Goal: Task Accomplishment & Management: Manage account settings

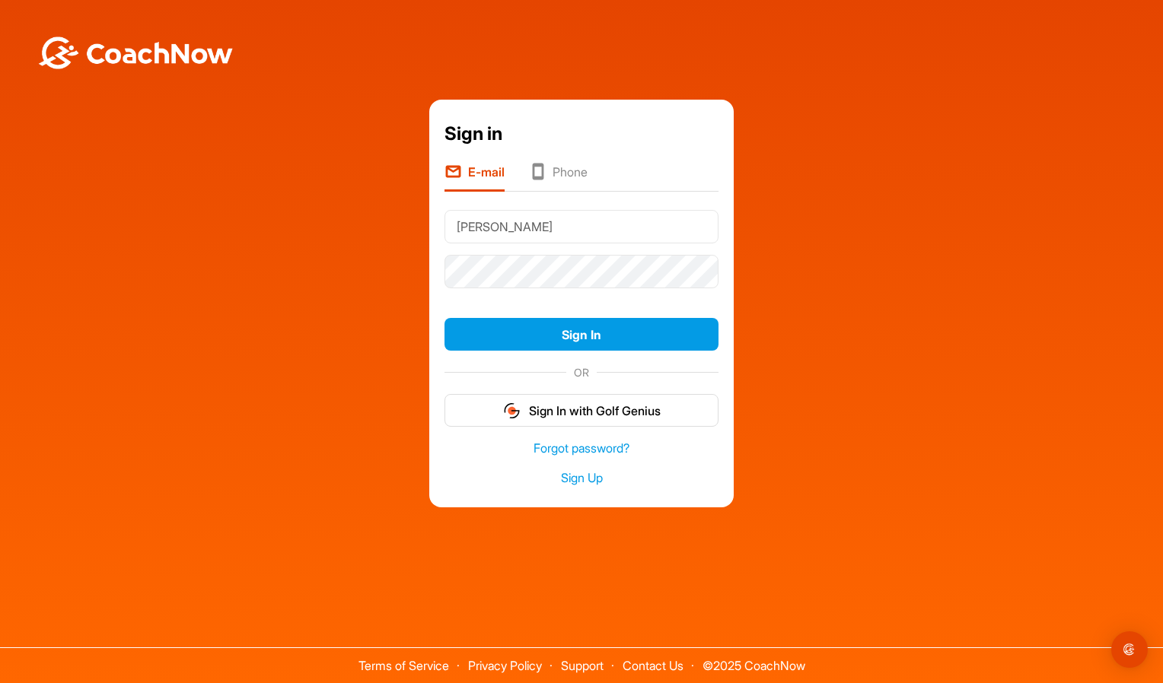
type input "[EMAIL_ADDRESS][DOMAIN_NAME]"
click at [444, 318] on button "Sign In" at bounding box center [581, 334] width 274 height 33
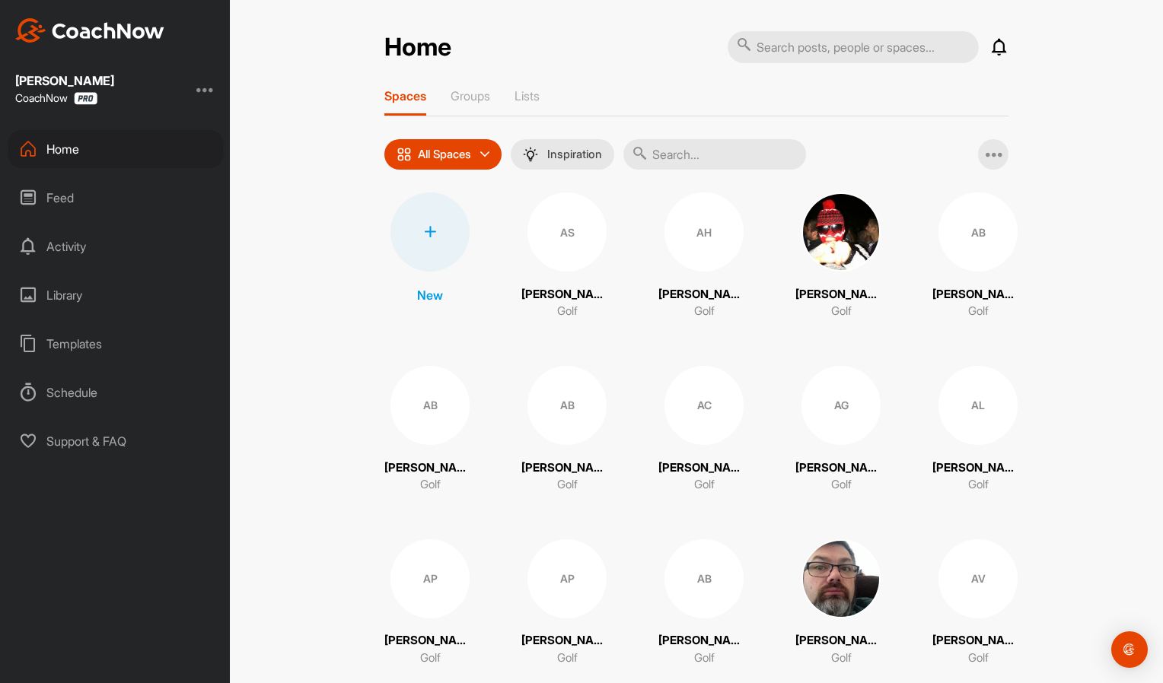
click at [719, 146] on input "text" at bounding box center [714, 154] width 183 height 30
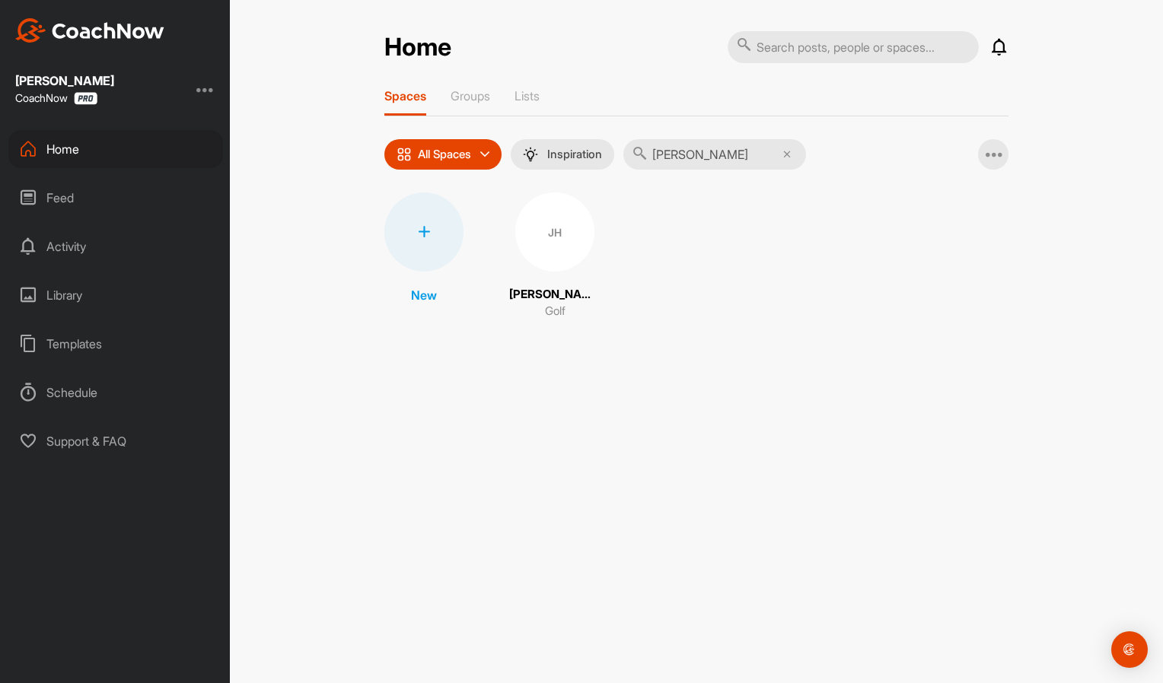
type input "[PERSON_NAME]"
click at [559, 233] on div "JH" at bounding box center [554, 232] width 79 height 79
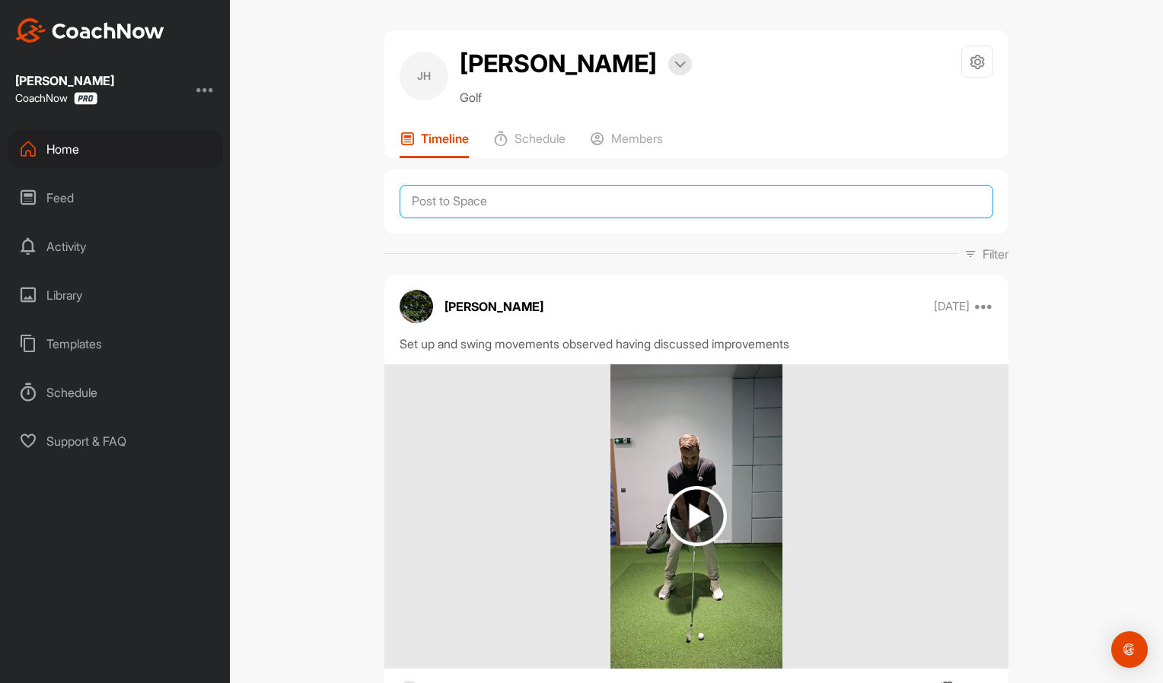
click at [543, 204] on textarea at bounding box center [697, 201] width 594 height 33
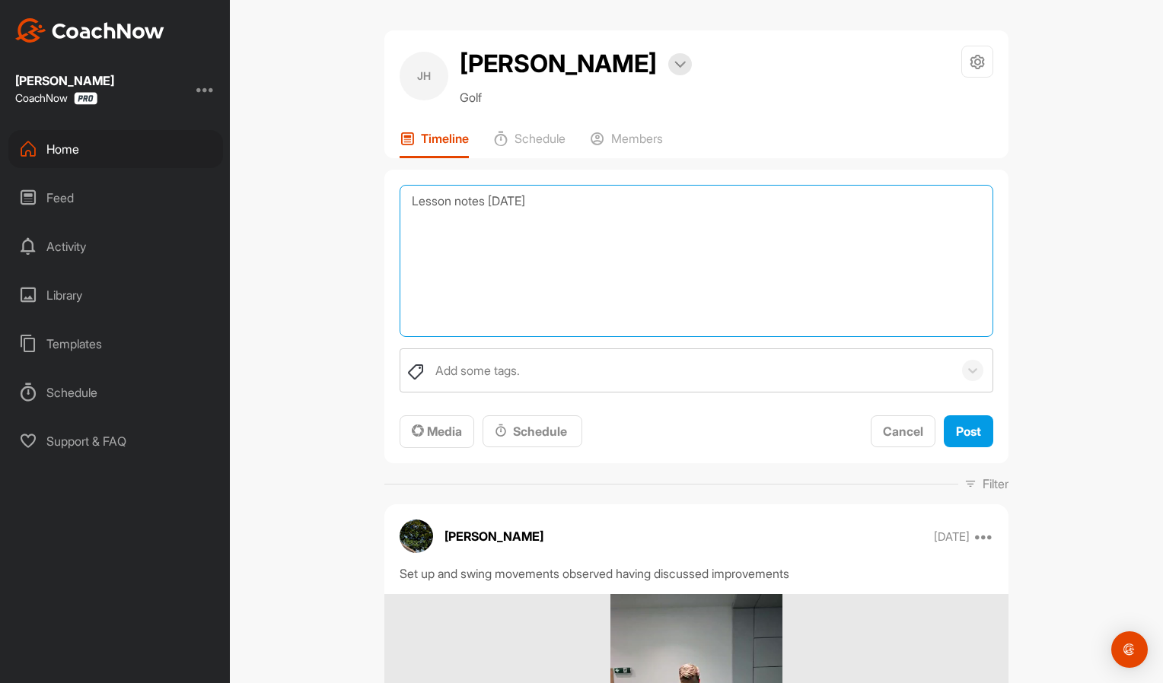
paste textarea "Full swing Set up - right toe out slightly - soften right elbow Movement - Move…"
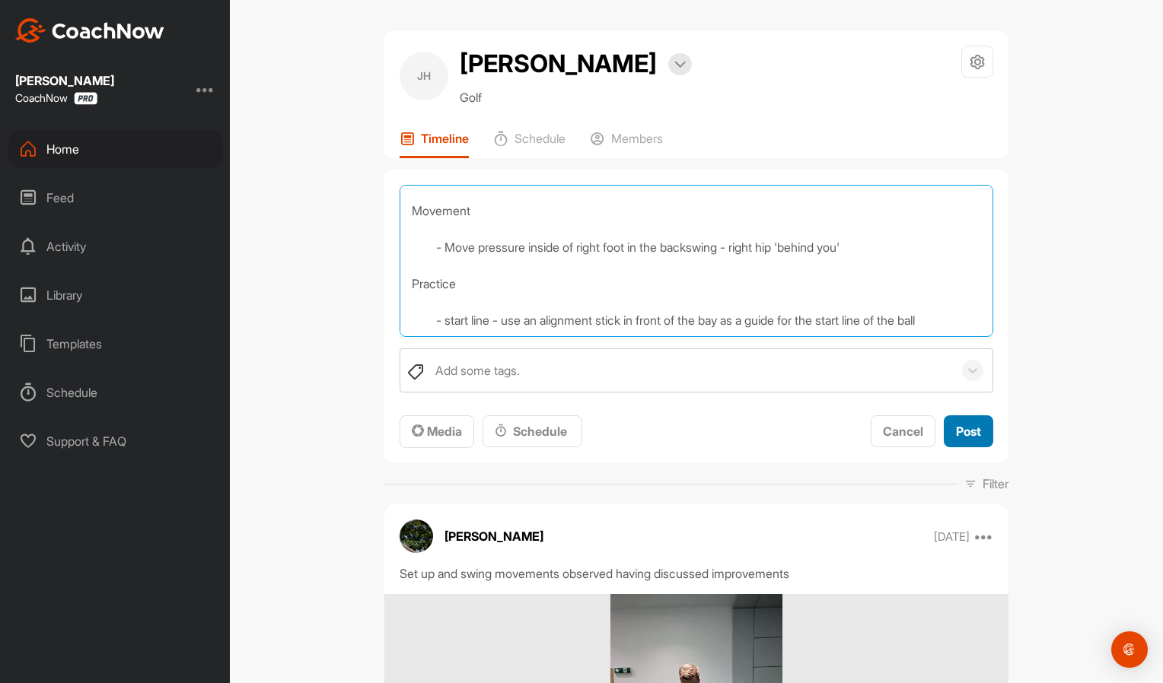
type textarea "Lesson notes [DATE] Full swing Set up - right toe out slightly - soften right e…"
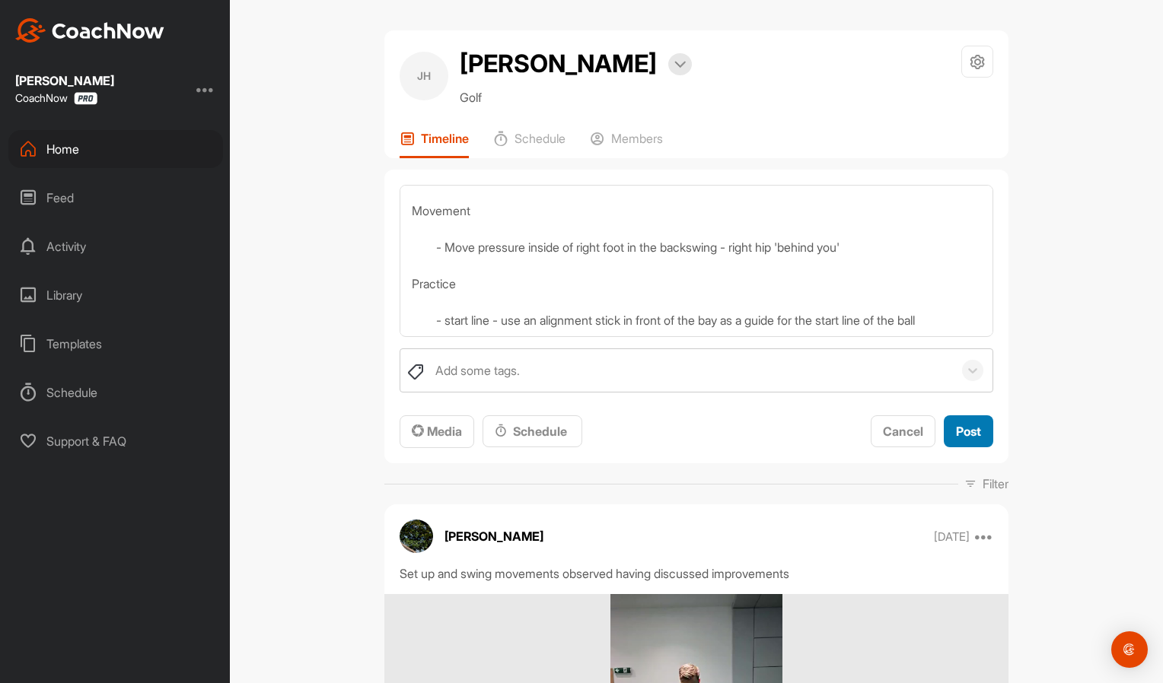
click at [985, 436] on button "Post" at bounding box center [968, 432] width 49 height 33
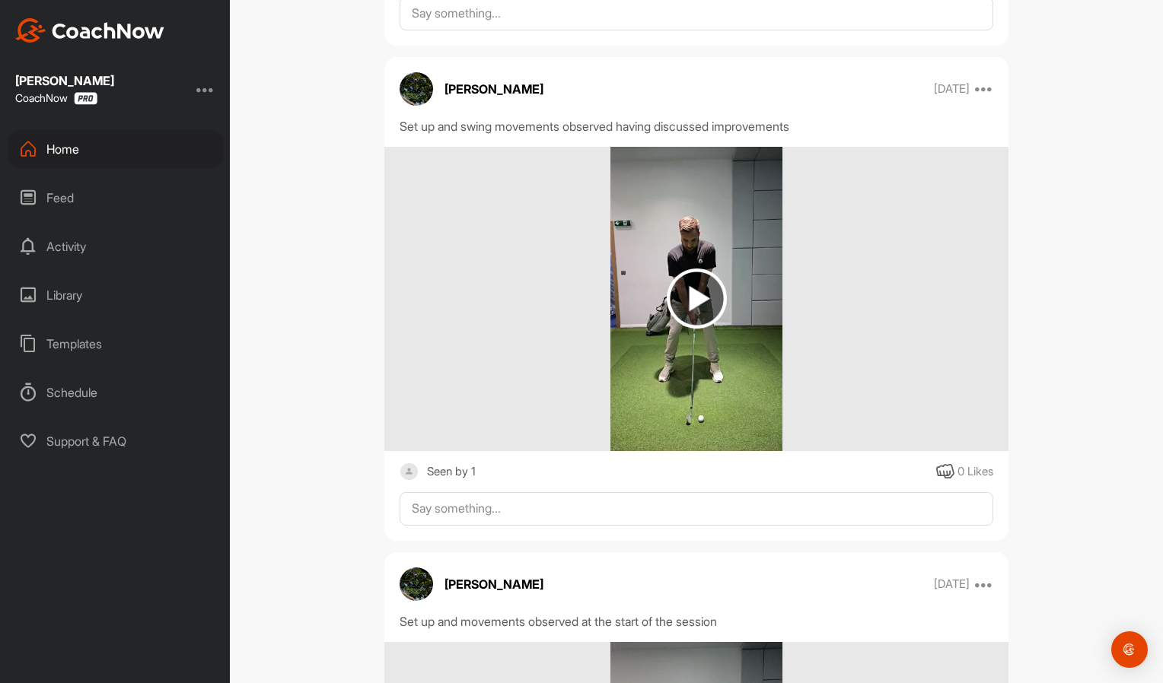
scroll to position [556, 0]
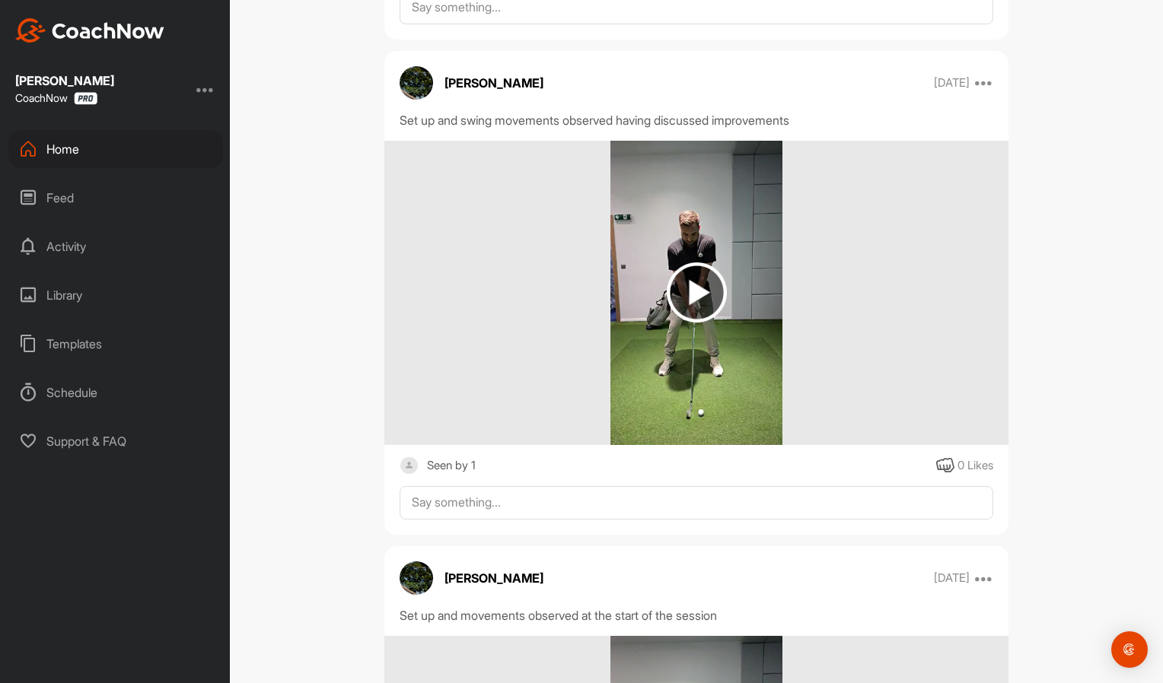
click at [59, 148] on div "Home" at bounding box center [115, 149] width 215 height 38
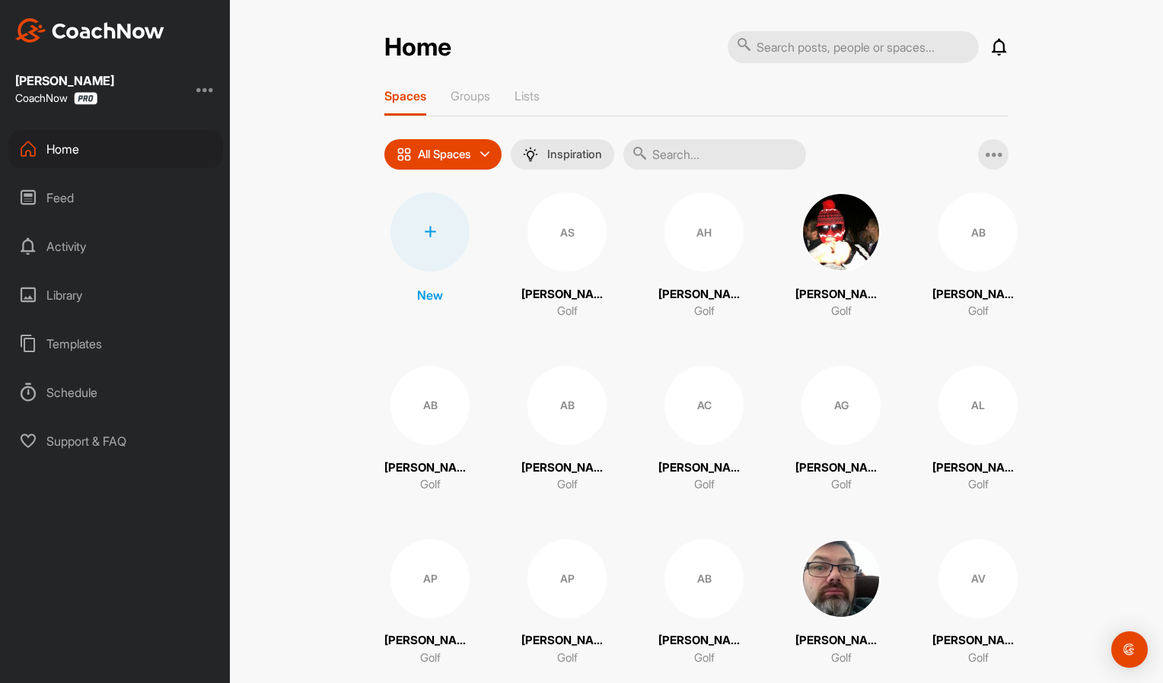
click at [449, 240] on div at bounding box center [429, 232] width 79 height 79
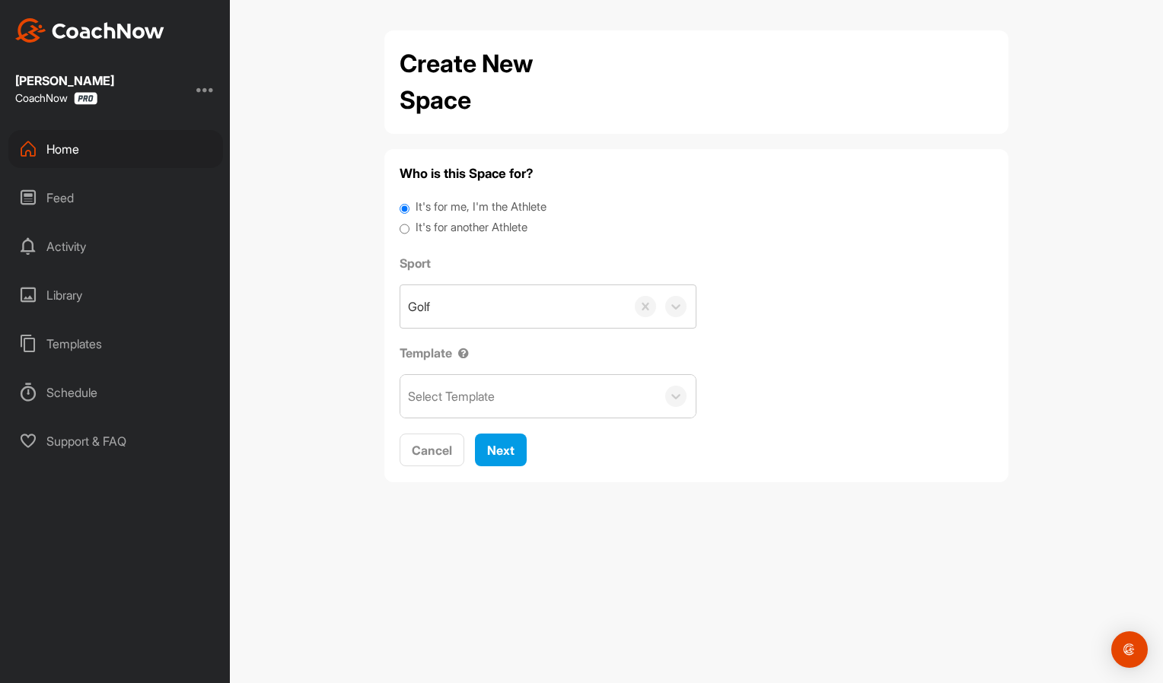
click at [440, 218] on div "It's for me, I'm the Athlete" at bounding box center [697, 209] width 594 height 21
click at [402, 229] on input "It's for another Athlete" at bounding box center [405, 229] width 10 height 21
radio input "true"
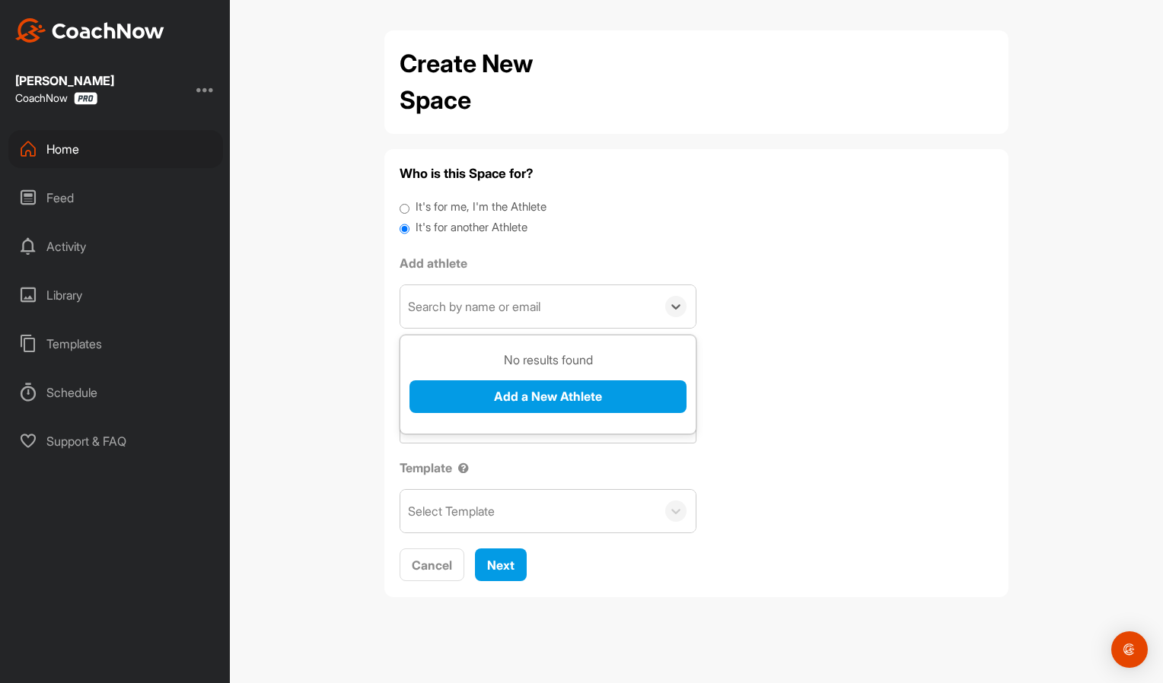
click at [478, 313] on div "Search by name or email" at bounding box center [474, 307] width 132 height 18
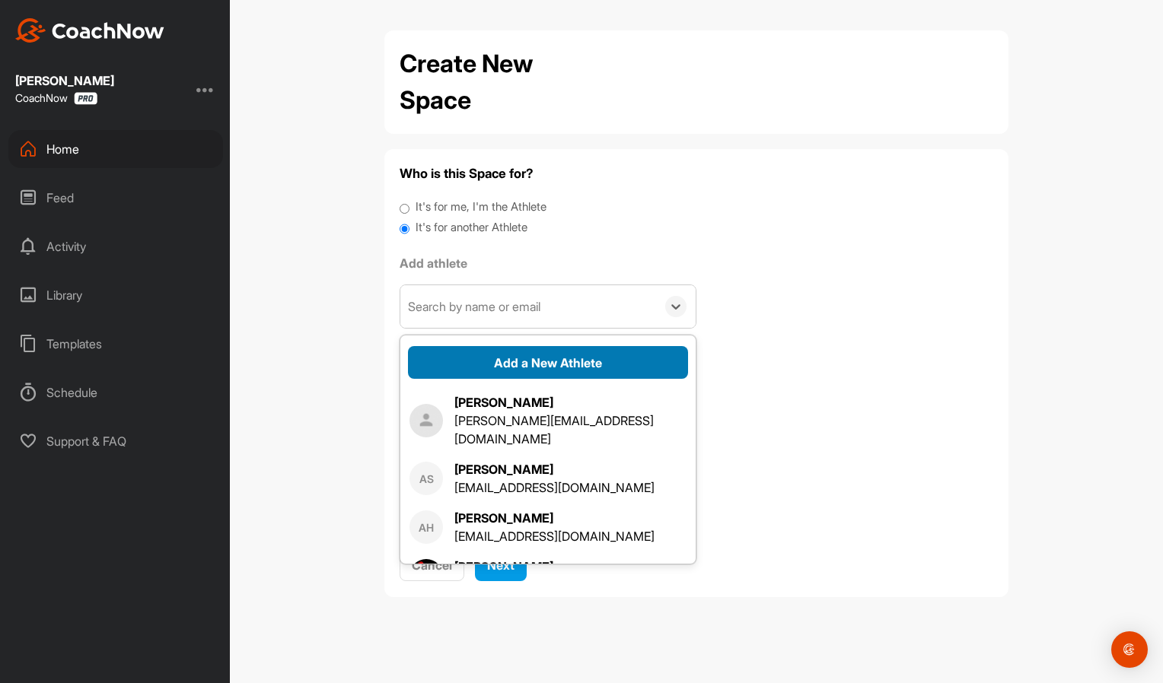
click at [463, 362] on button "Add a New Athlete" at bounding box center [548, 362] width 280 height 33
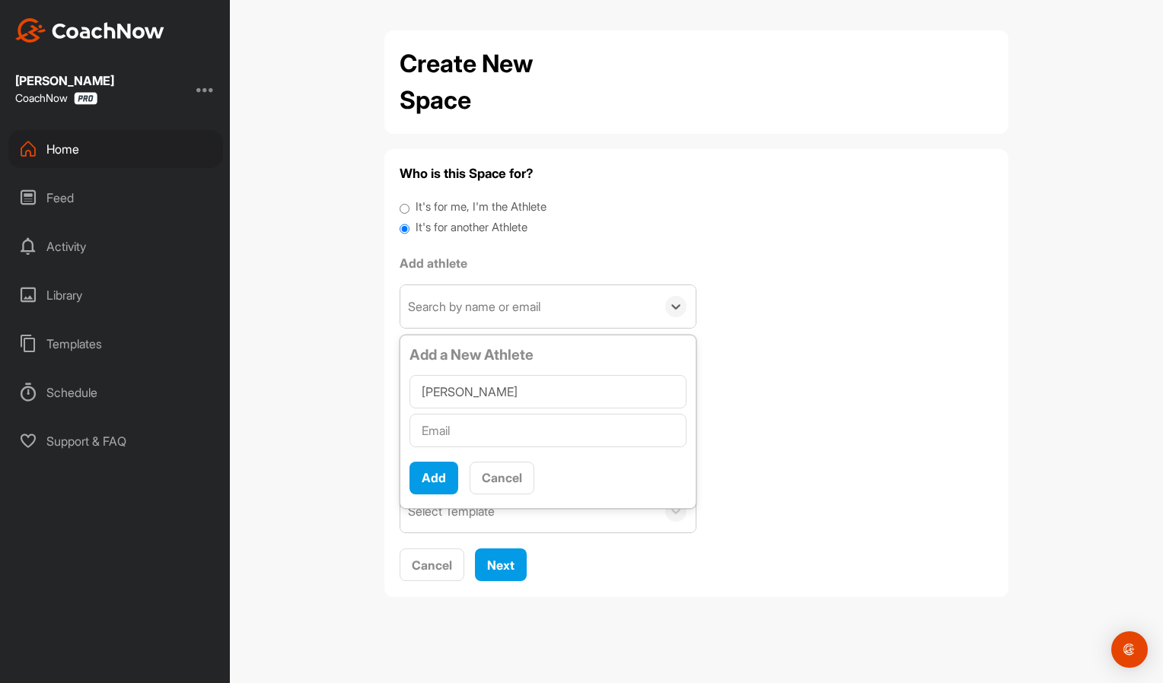
type input "[PERSON_NAME]"
click at [435, 431] on input "text" at bounding box center [547, 430] width 277 height 33
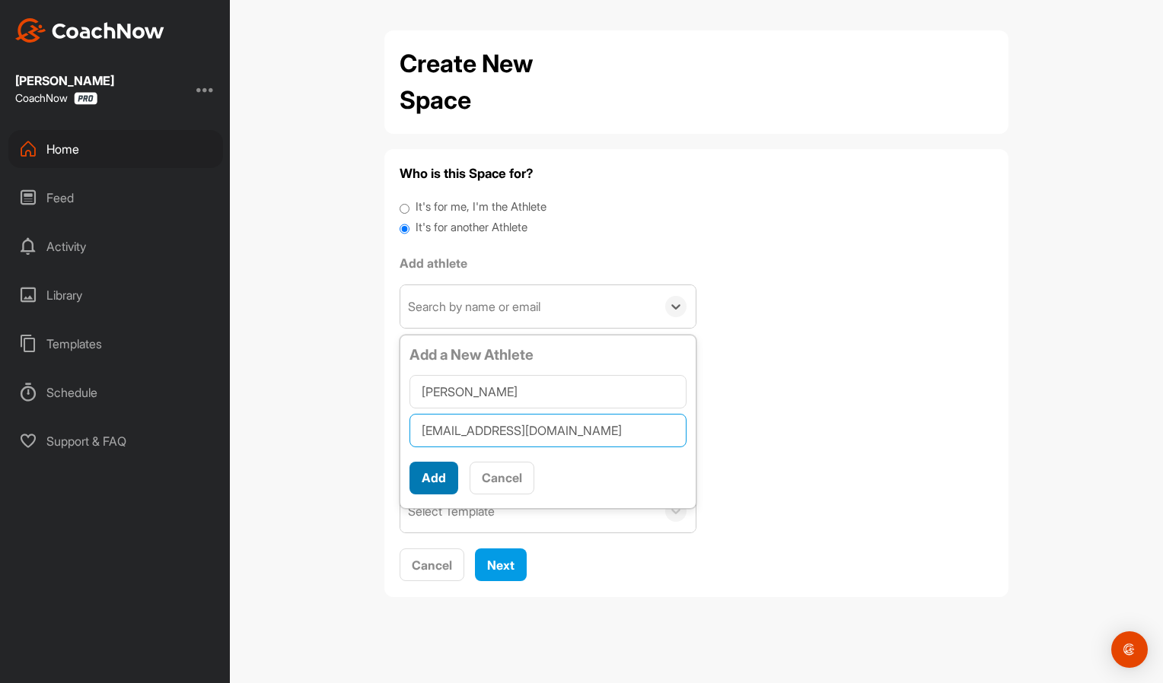
type input "[EMAIL_ADDRESS][DOMAIN_NAME]"
click at [428, 484] on button "Add" at bounding box center [433, 478] width 49 height 33
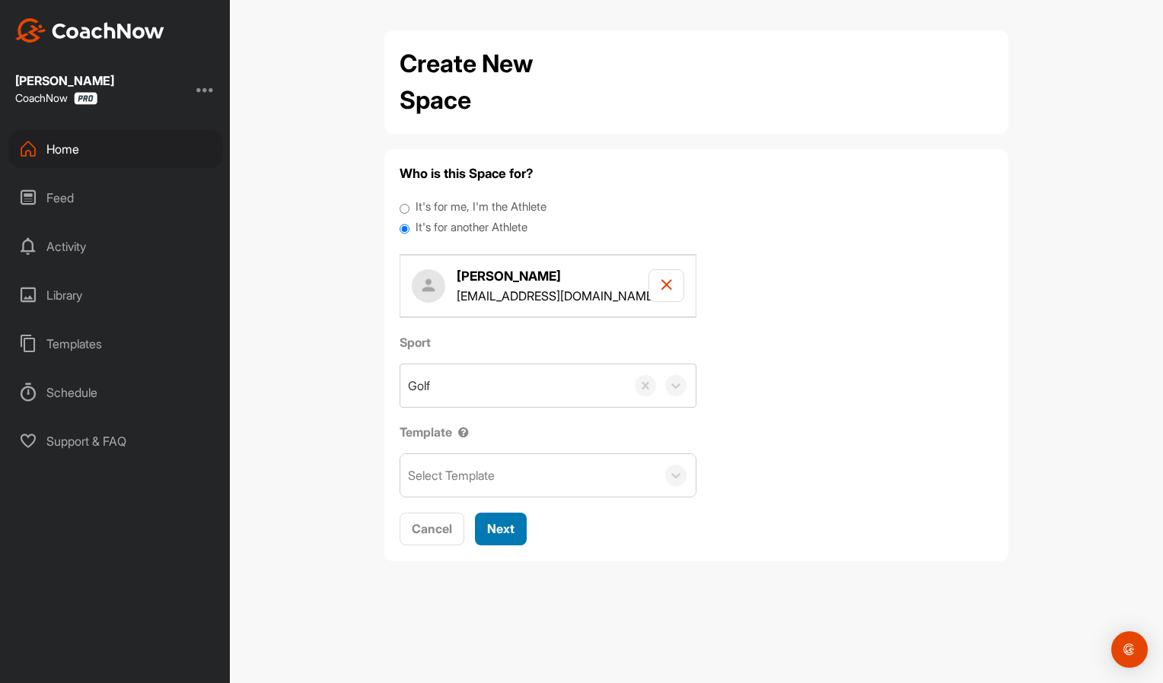
click at [509, 536] on div "Next" at bounding box center [500, 529] width 27 height 18
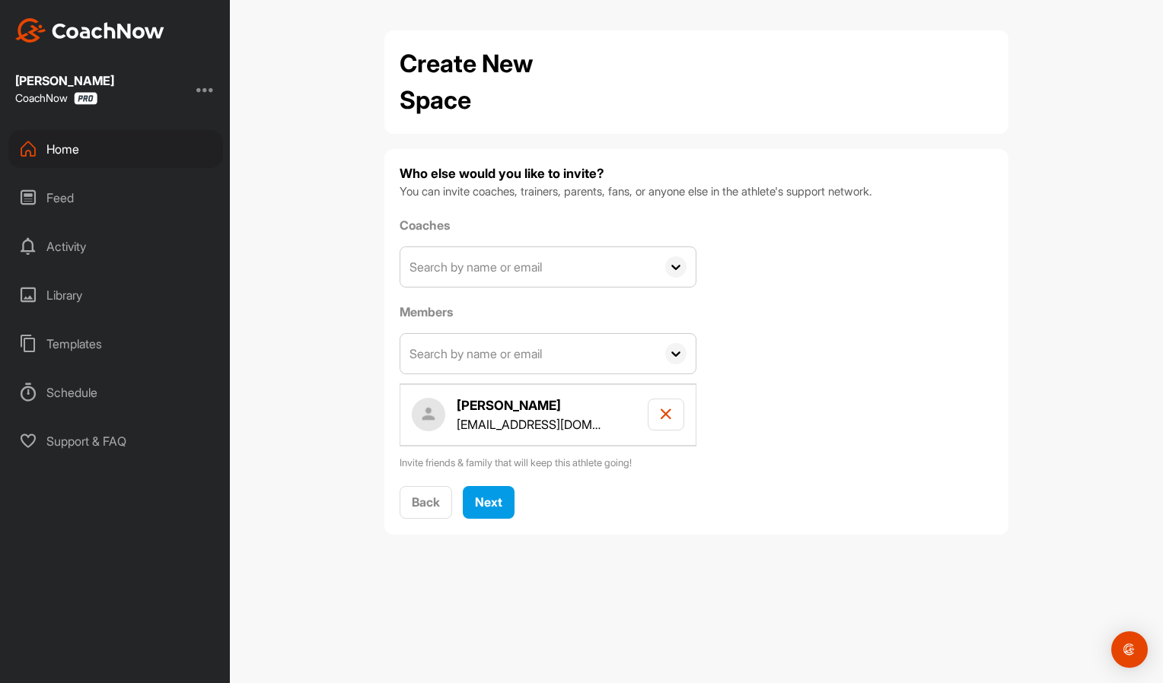
click at [425, 279] on input "text" at bounding box center [528, 267] width 256 height 40
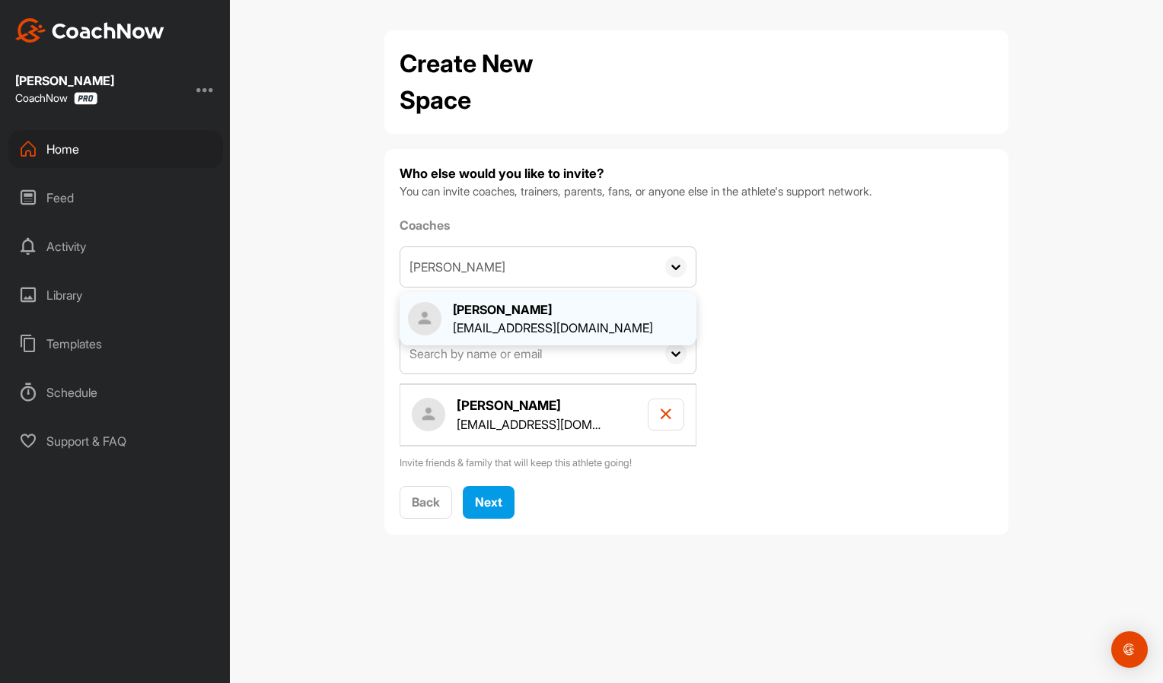
type input "[PERSON_NAME]"
click at [514, 319] on div "[EMAIL_ADDRESS][DOMAIN_NAME]" at bounding box center [553, 328] width 200 height 18
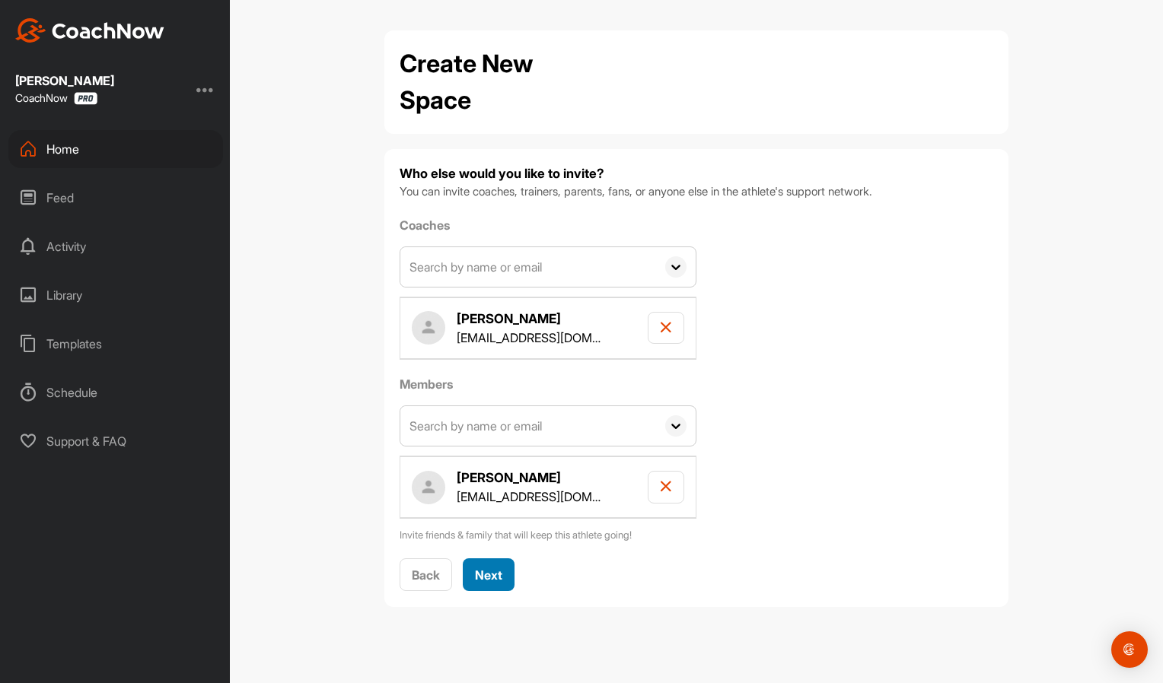
click at [505, 565] on button "Next" at bounding box center [489, 575] width 52 height 33
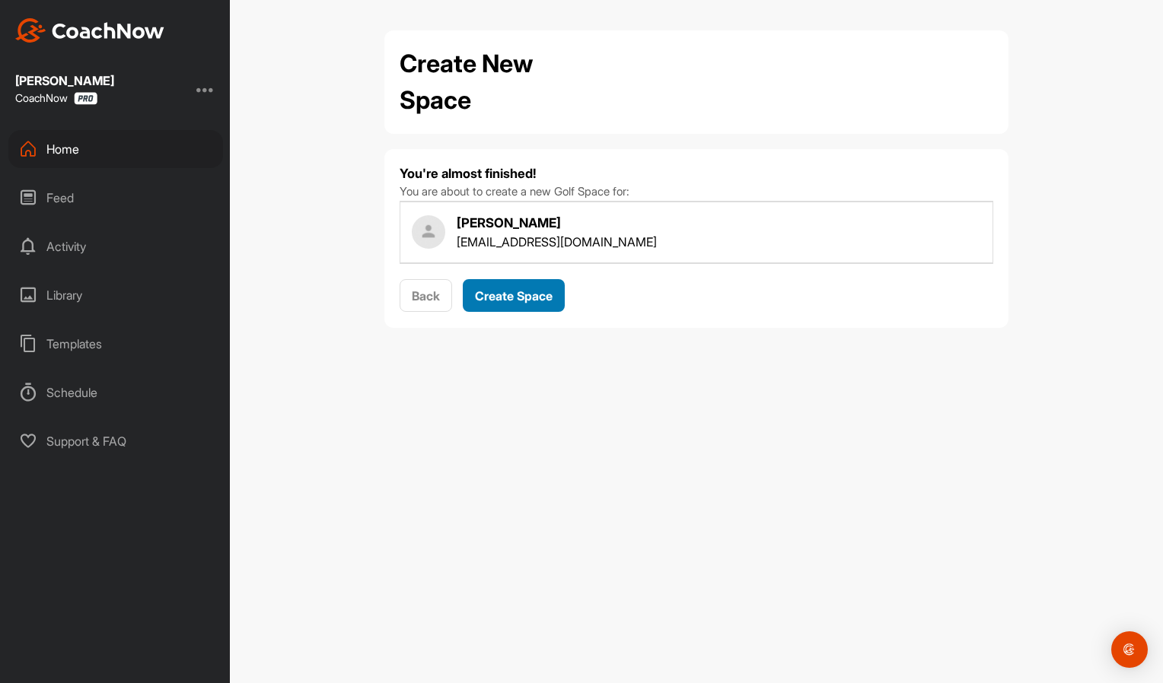
click at [527, 295] on span "Create Space" at bounding box center [514, 295] width 78 height 15
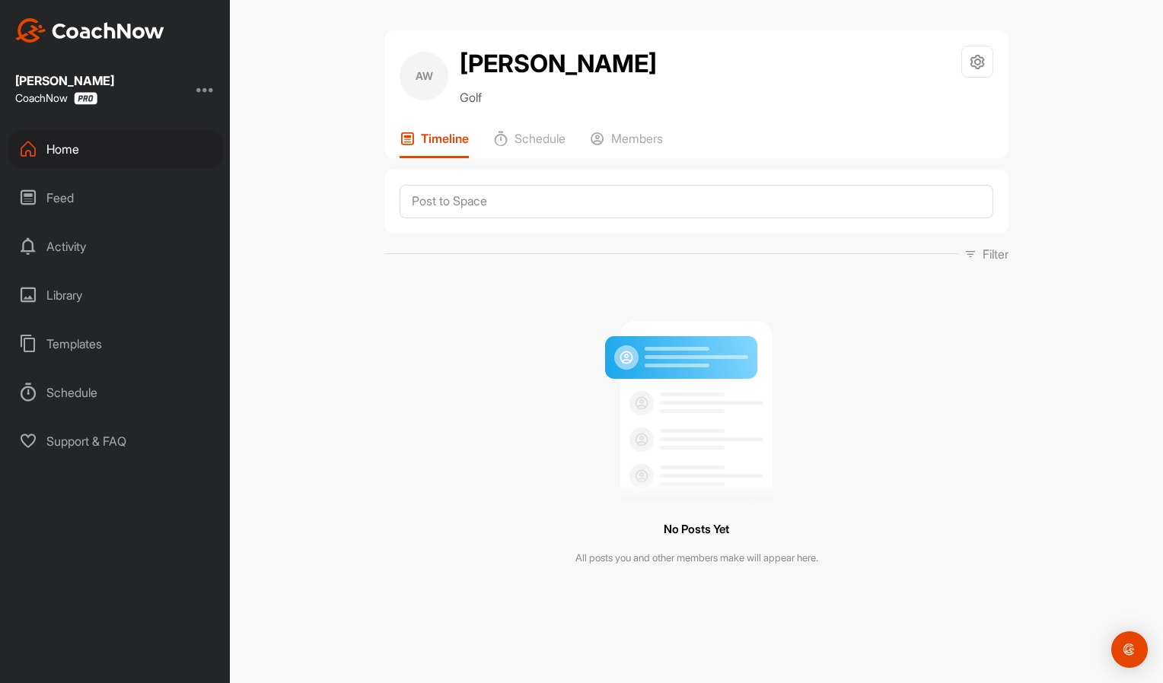
click at [505, 219] on div at bounding box center [696, 202] width 624 height 64
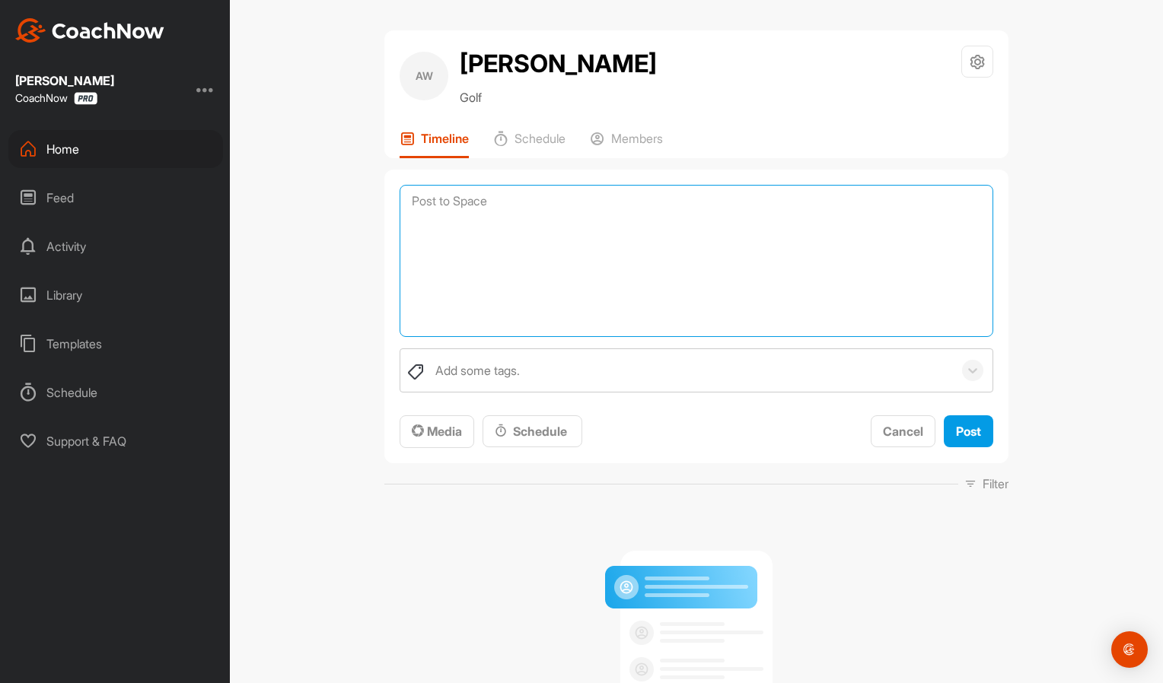
click at [500, 206] on textarea at bounding box center [697, 261] width 594 height 152
paste textarea "Full swing Goal - Short term - shoot over 30 Stableford points - Be confident i…"
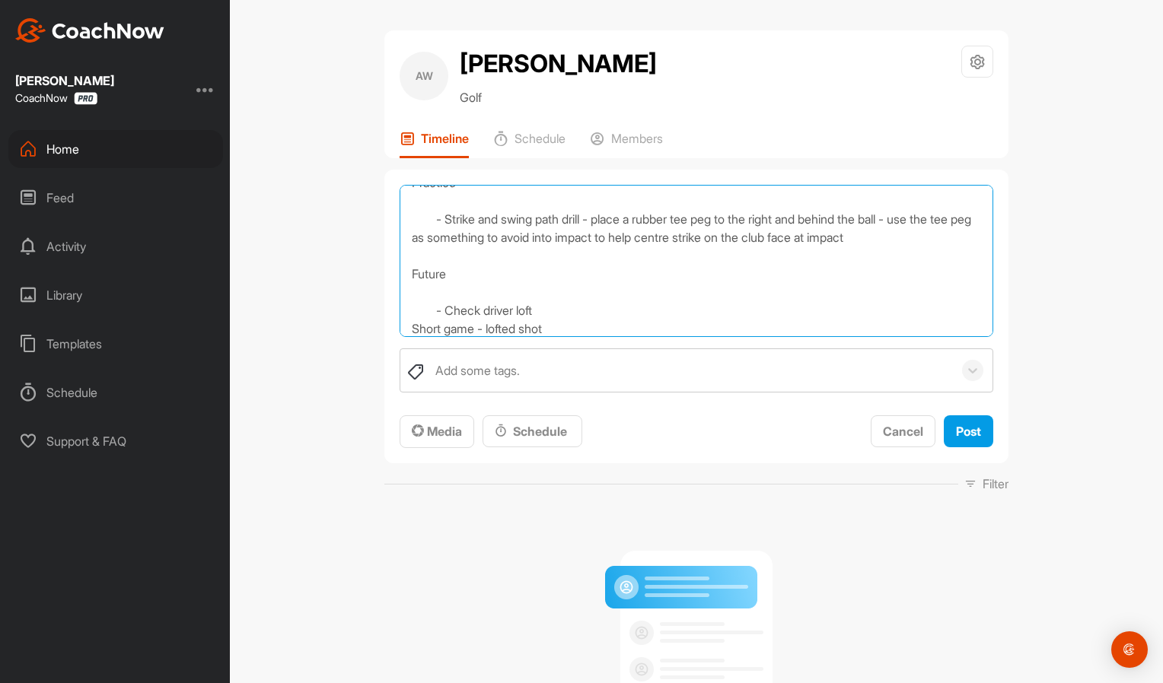
click at [402, 330] on textarea "Lesson notes [DATE] Full swing Goal - Short term - shoot over 30 Stableford poi…" at bounding box center [697, 261] width 594 height 152
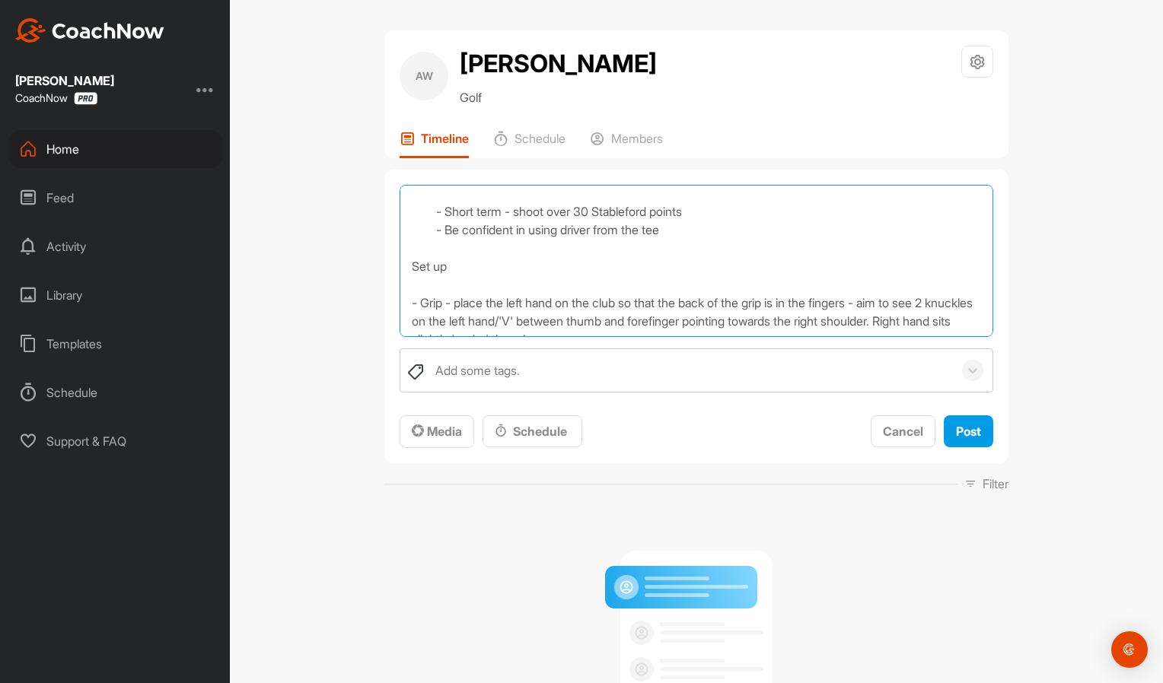
scroll to position [81, 0]
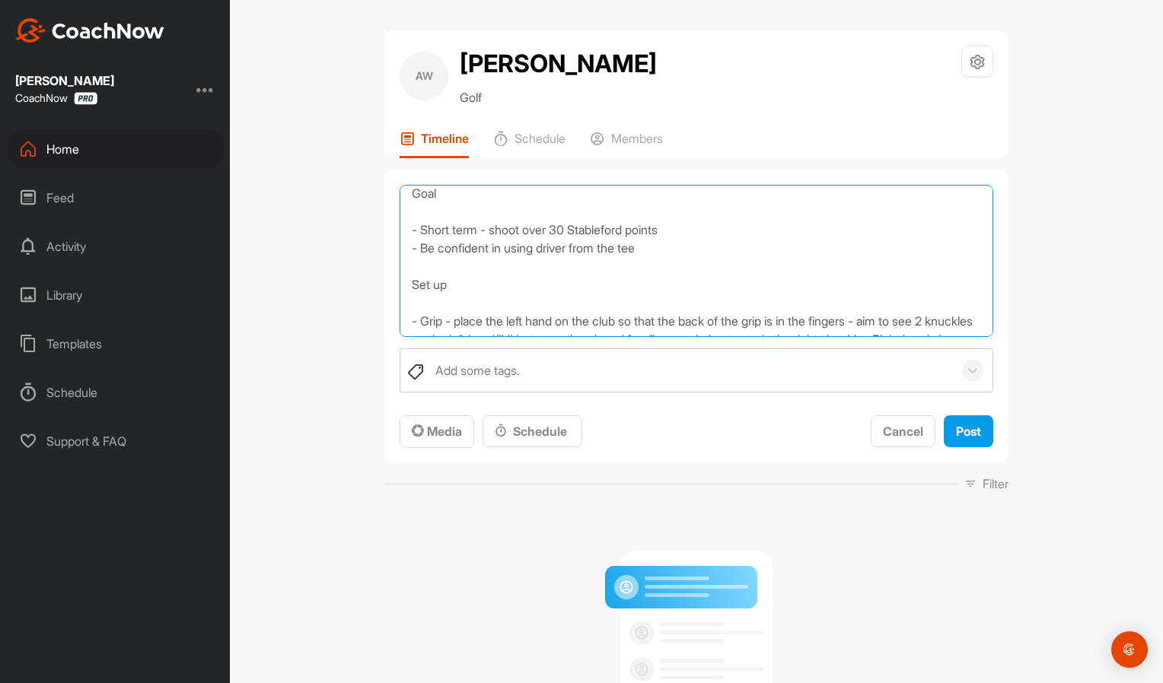
drag, startPoint x: 594, startPoint y: 231, endPoint x: 548, endPoint y: 263, distance: 55.7
click at [548, 263] on textarea "Lesson notes [DATE] Full swing Goal - Short term - shoot over 30 Stableford poi…" at bounding box center [697, 261] width 594 height 152
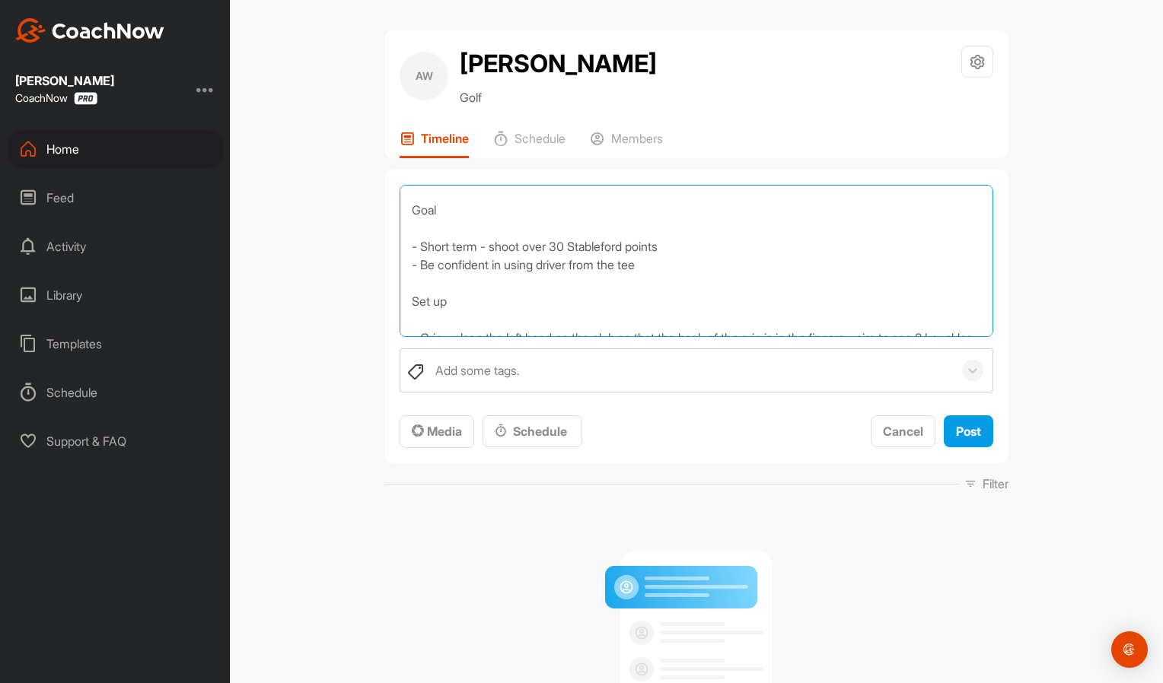
scroll to position [0, 0]
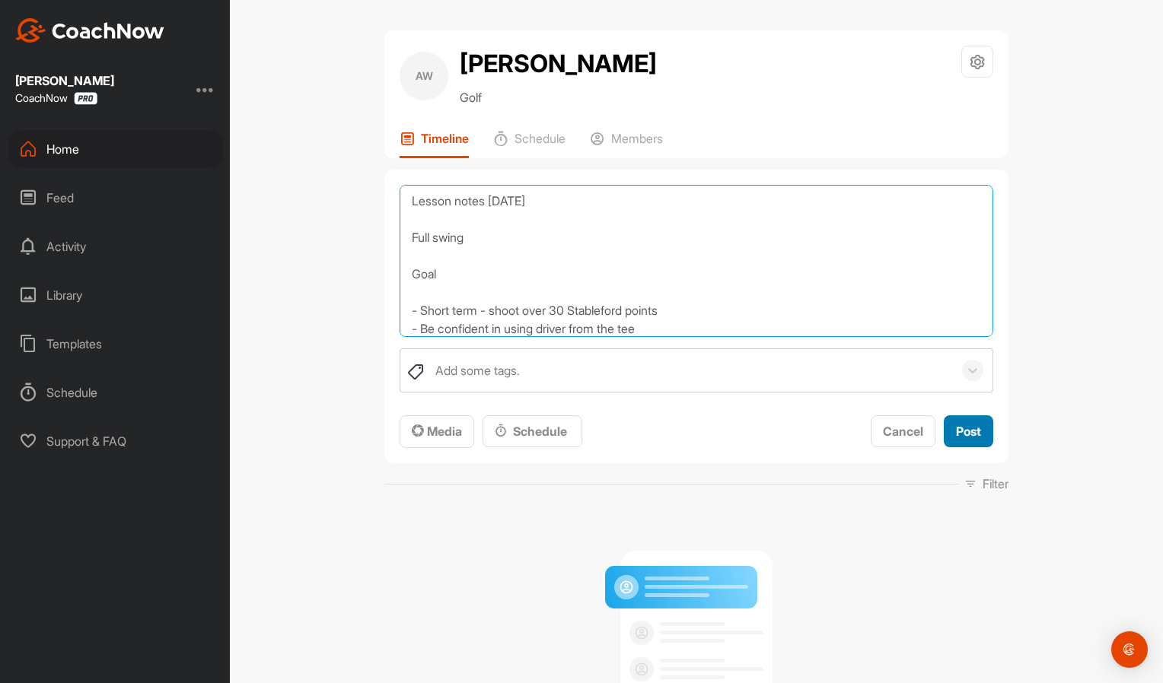
type textarea "Lesson notes [DATE] Full swing Goal - Short term - shoot over 30 Stableford poi…"
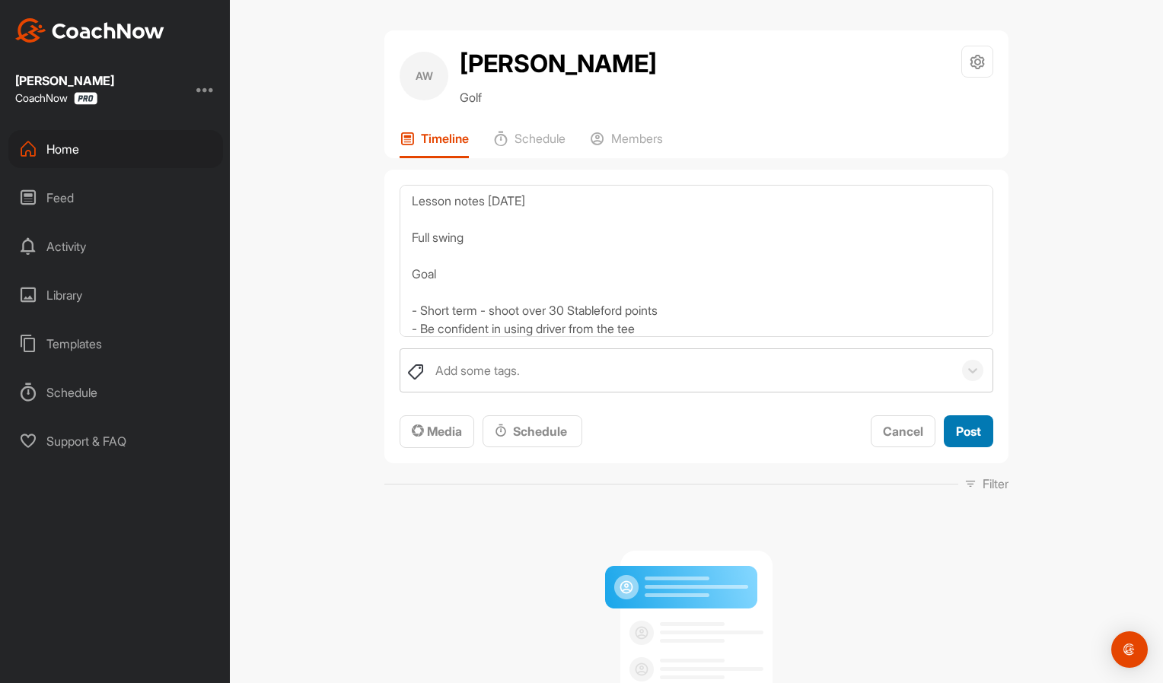
click at [956, 428] on span "Post" at bounding box center [968, 431] width 25 height 15
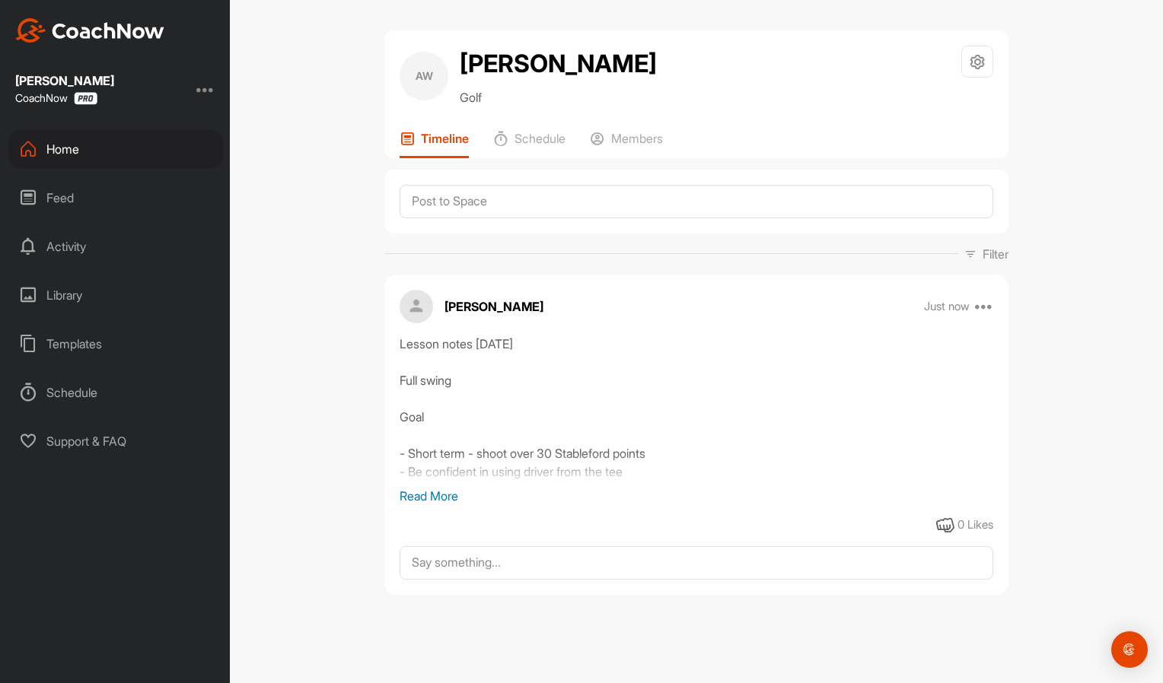
click at [1017, 527] on div "AW [PERSON_NAME] Golf Space Settings Your Notifications Timeline Schedule Membe…" at bounding box center [696, 324] width 654 height 588
click at [104, 148] on div "Home" at bounding box center [115, 149] width 215 height 38
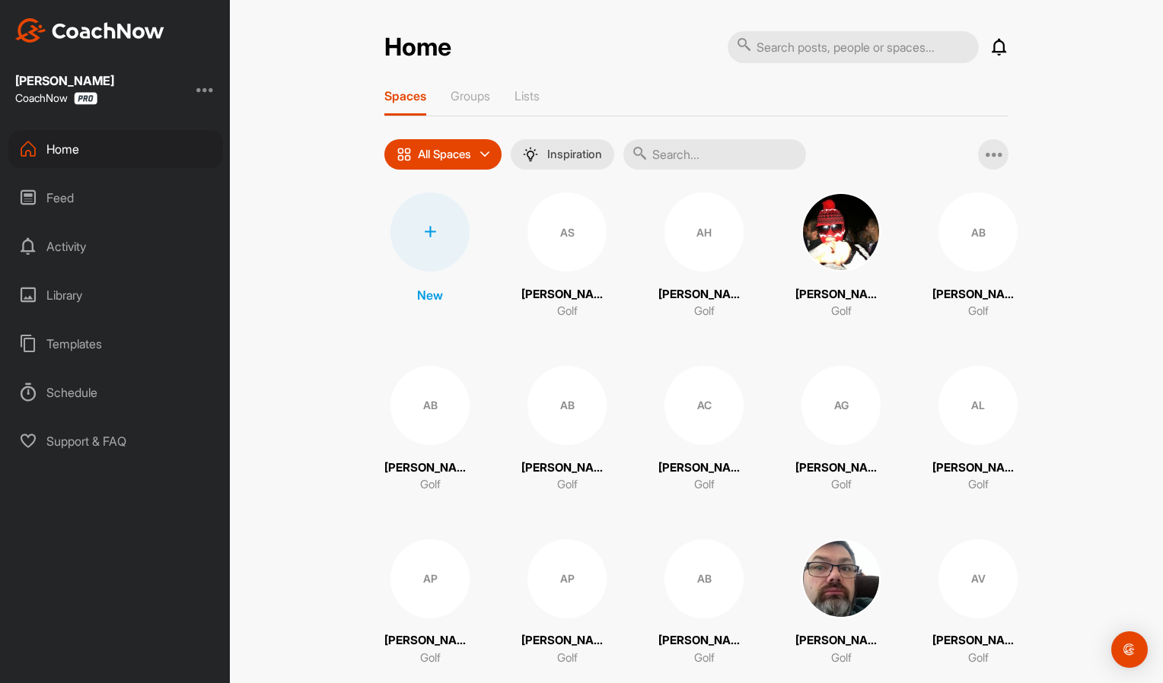
click at [426, 260] on div at bounding box center [429, 232] width 79 height 79
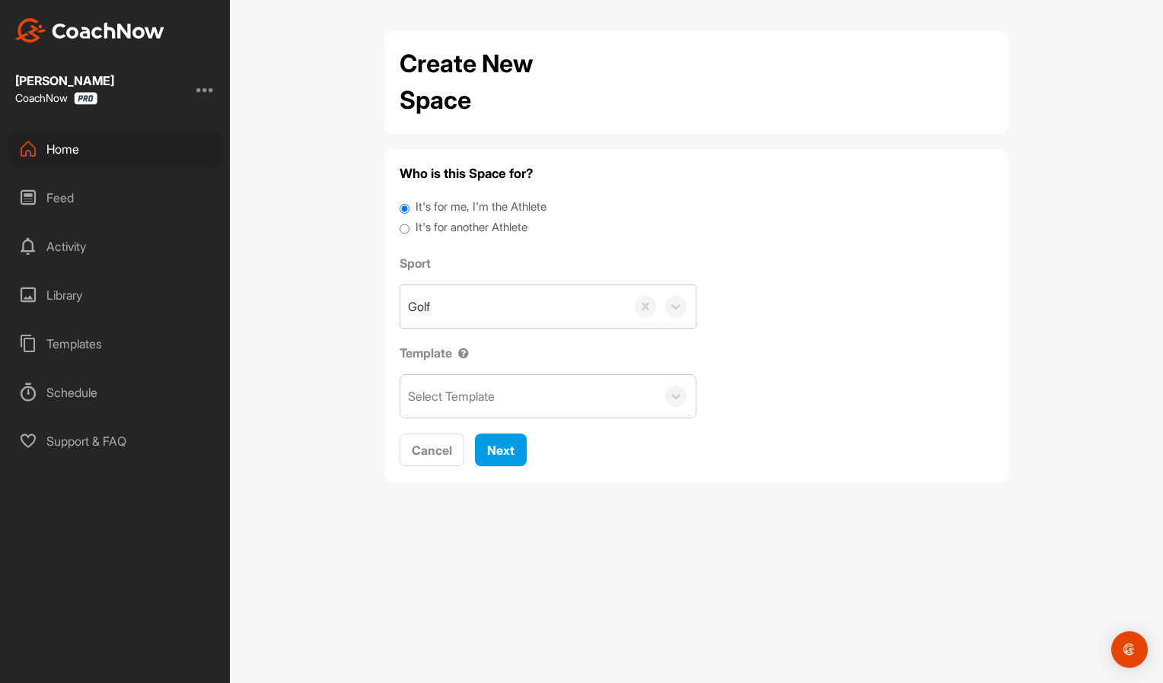
click at [402, 227] on input "It's for another Athlete" at bounding box center [405, 229] width 10 height 21
radio input "true"
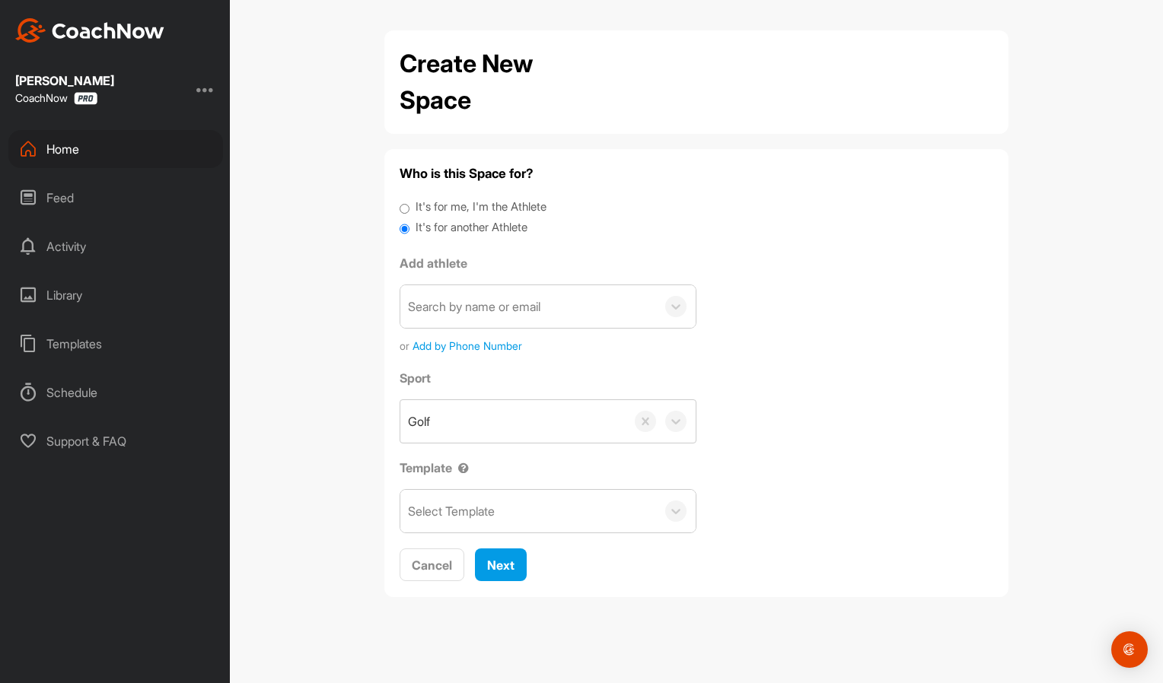
drag, startPoint x: 411, startPoint y: 327, endPoint x: 276, endPoint y: 314, distance: 135.4
click at [276, 314] on div "Create New Space Who is this Space for? It's for me, I'm the Athlete It's for a…" at bounding box center [696, 341] width 933 height 683
click at [433, 315] on div "Search by name or email" at bounding box center [474, 307] width 132 height 18
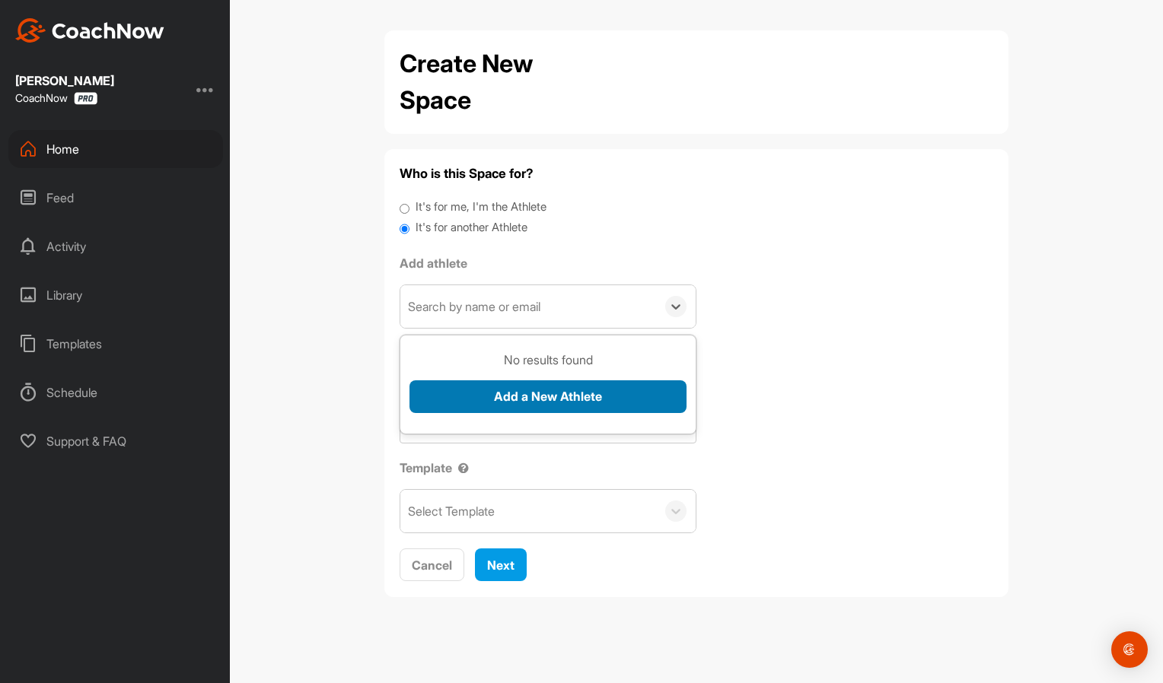
click at [422, 392] on button "Add a New Athlete" at bounding box center [547, 397] width 277 height 33
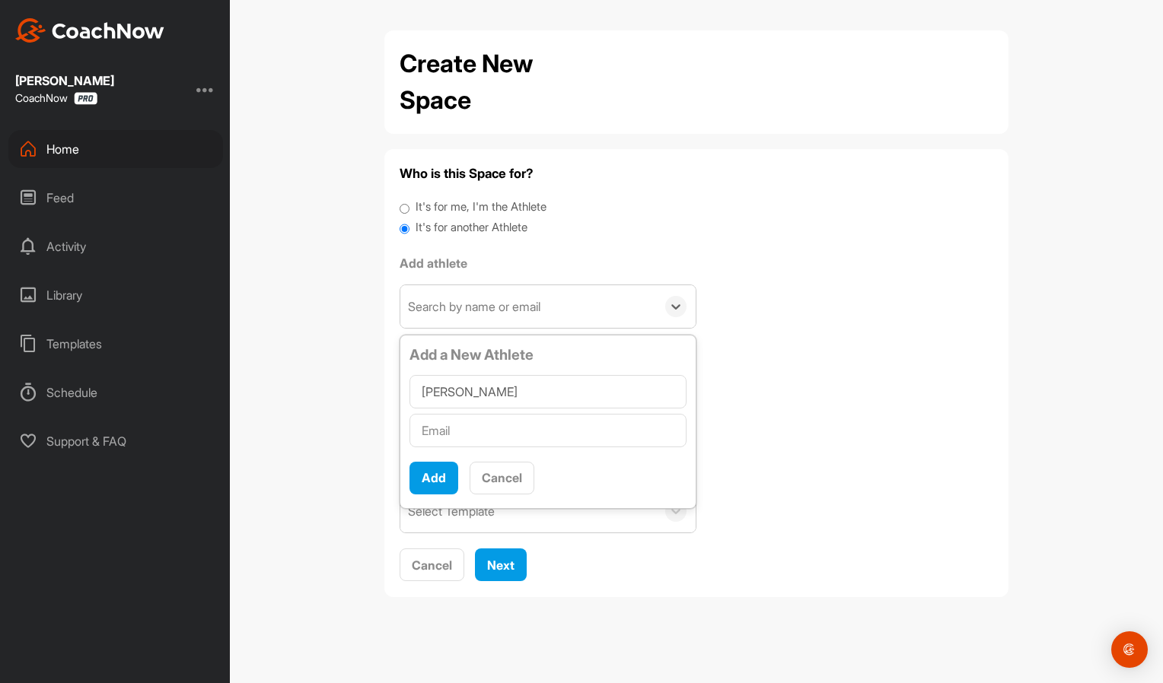
type input "[PERSON_NAME]"
click at [443, 425] on input "text" at bounding box center [547, 430] width 277 height 33
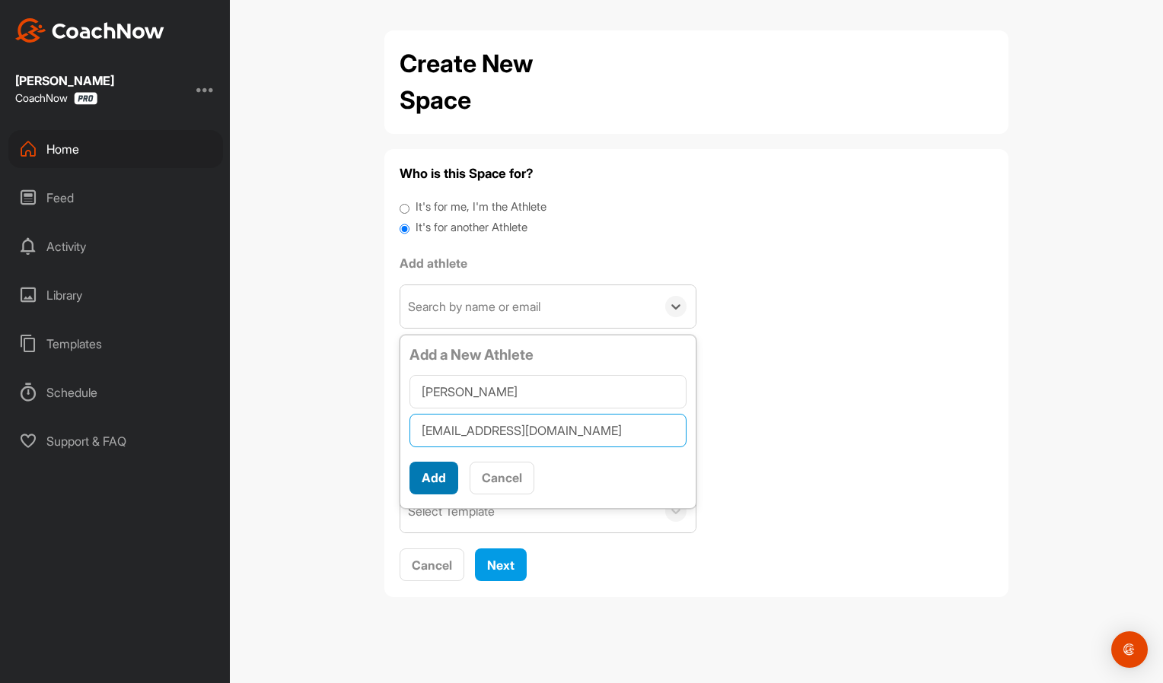
type input "[EMAIL_ADDRESS][DOMAIN_NAME]"
click at [444, 480] on button "Add" at bounding box center [433, 478] width 49 height 33
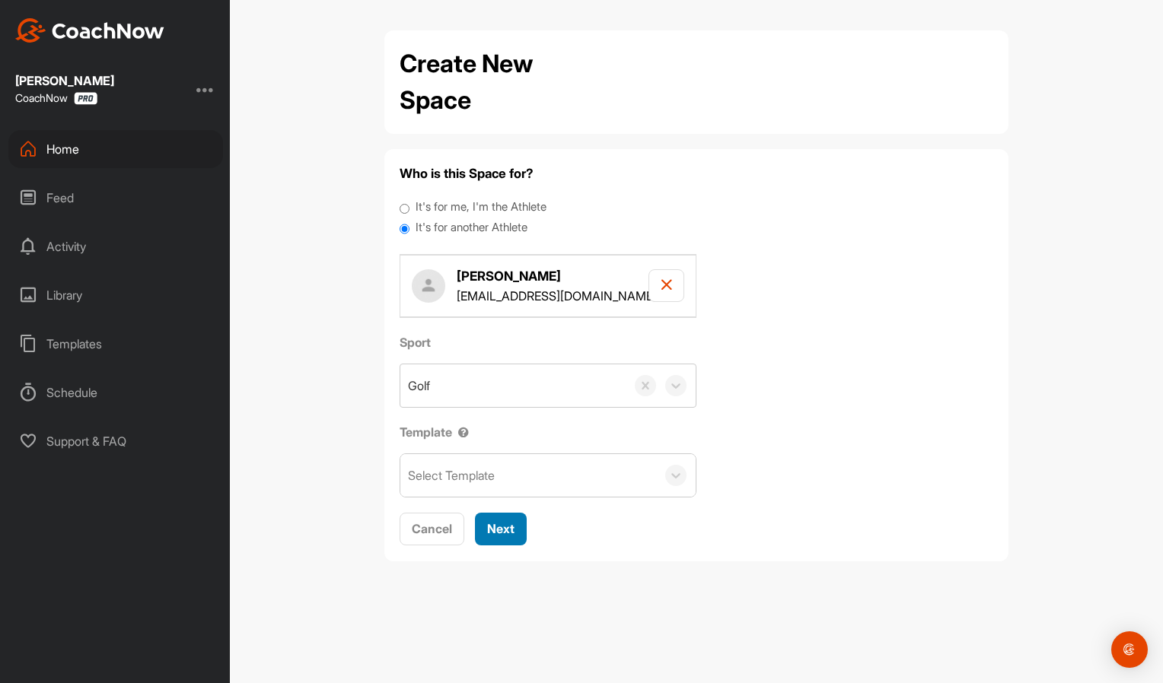
click at [496, 522] on span "Next" at bounding box center [500, 528] width 27 height 15
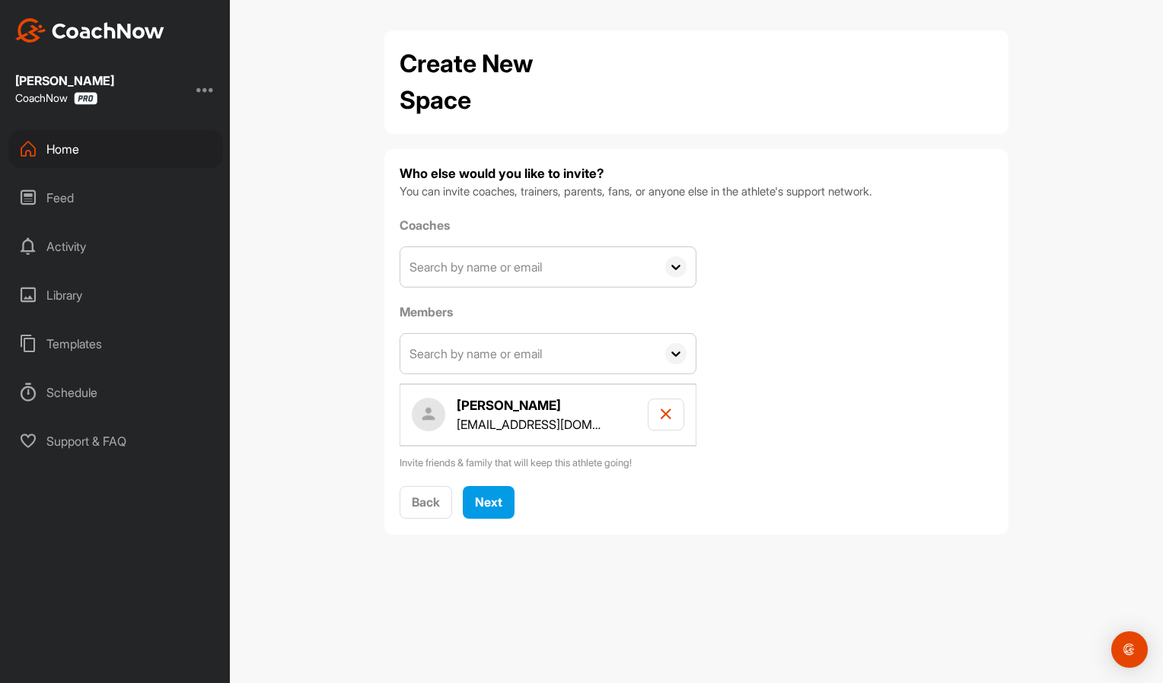
click at [437, 282] on input "text" at bounding box center [528, 267] width 256 height 40
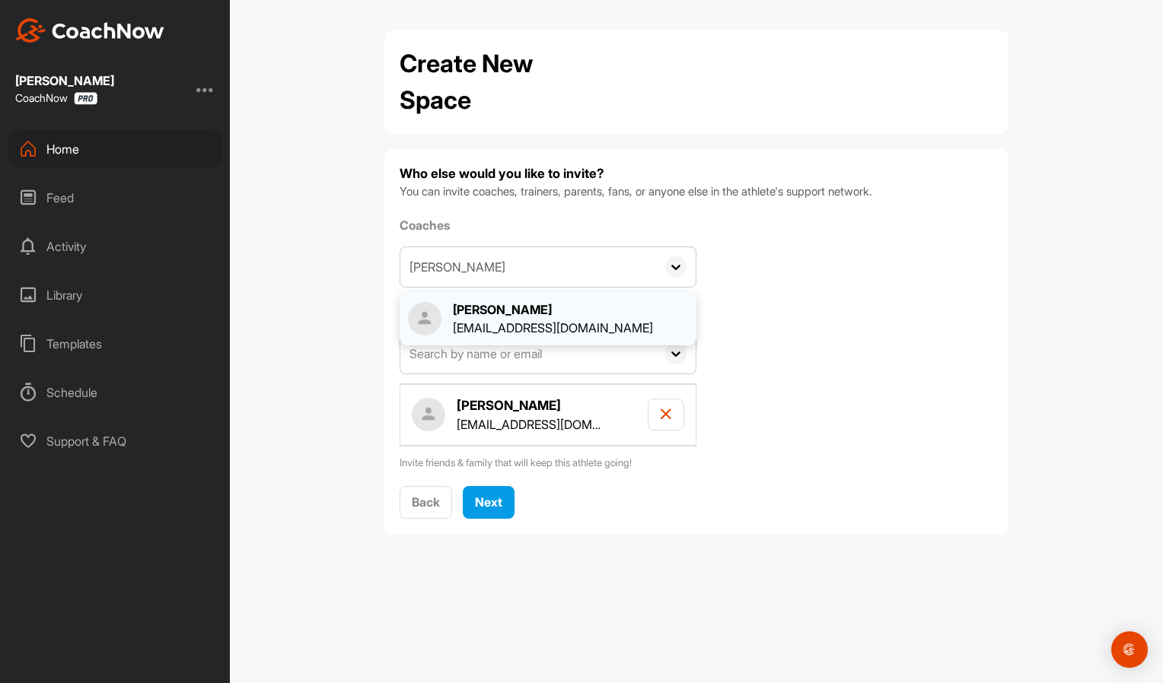
type input "[PERSON_NAME]"
click at [441, 301] on div "[PERSON_NAME] [EMAIL_ADDRESS][DOMAIN_NAME]" at bounding box center [548, 319] width 280 height 37
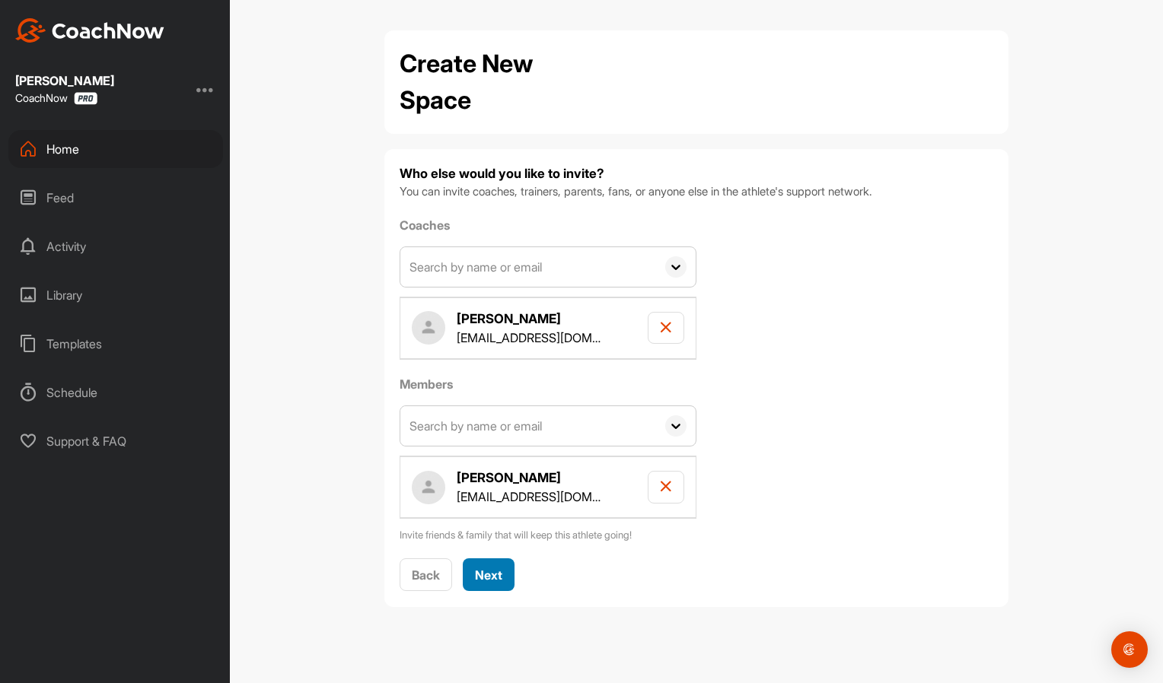
click at [487, 572] on span "Next" at bounding box center [488, 575] width 27 height 15
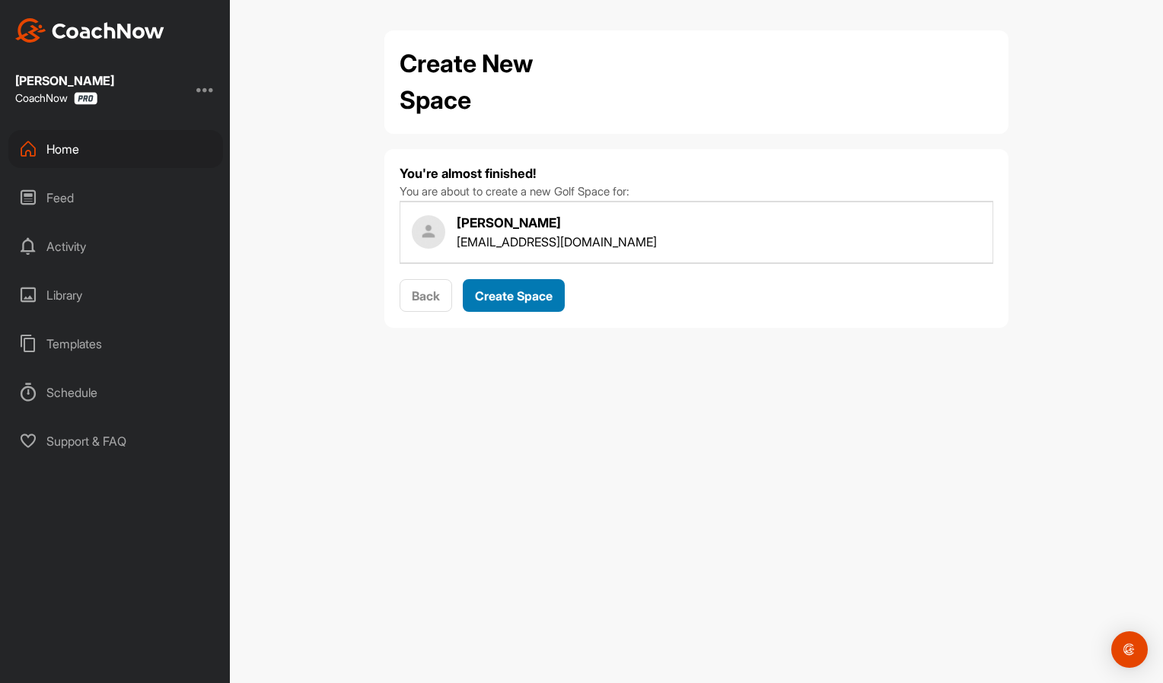
click at [521, 304] on button "Create Space" at bounding box center [514, 295] width 102 height 33
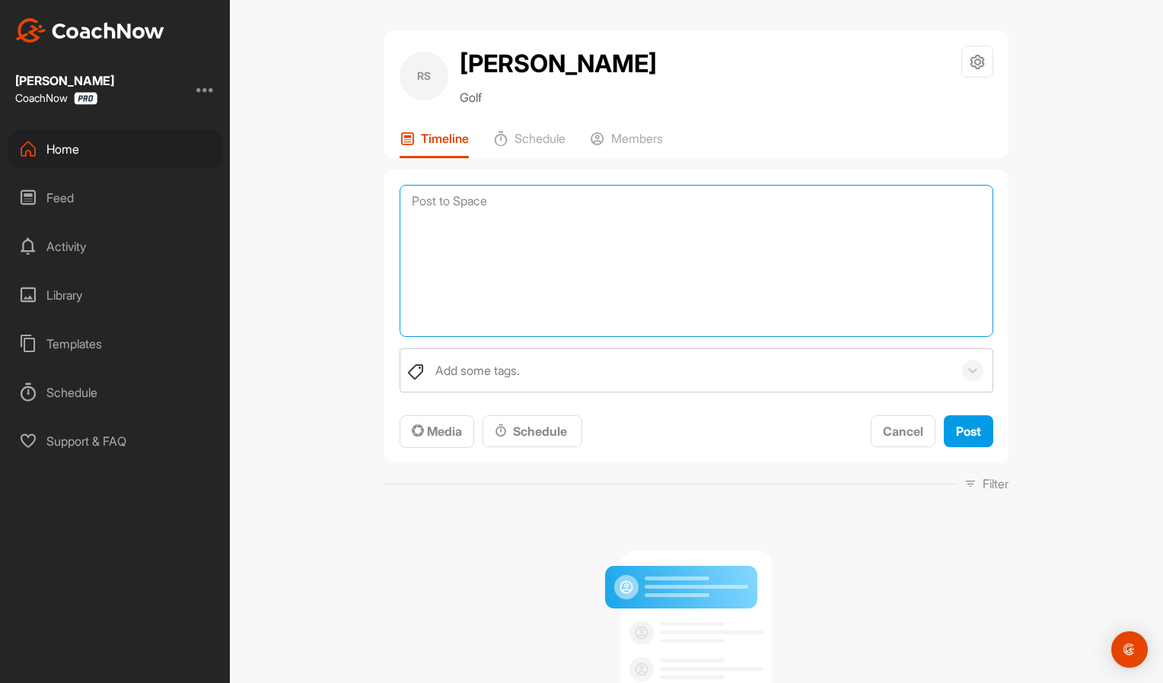
click at [505, 207] on textarea at bounding box center [697, 261] width 594 height 152
paste textarea "Notes - Holiday to [GEOGRAPHIC_DATA] [DATE] - would like to shoot handicap Full…"
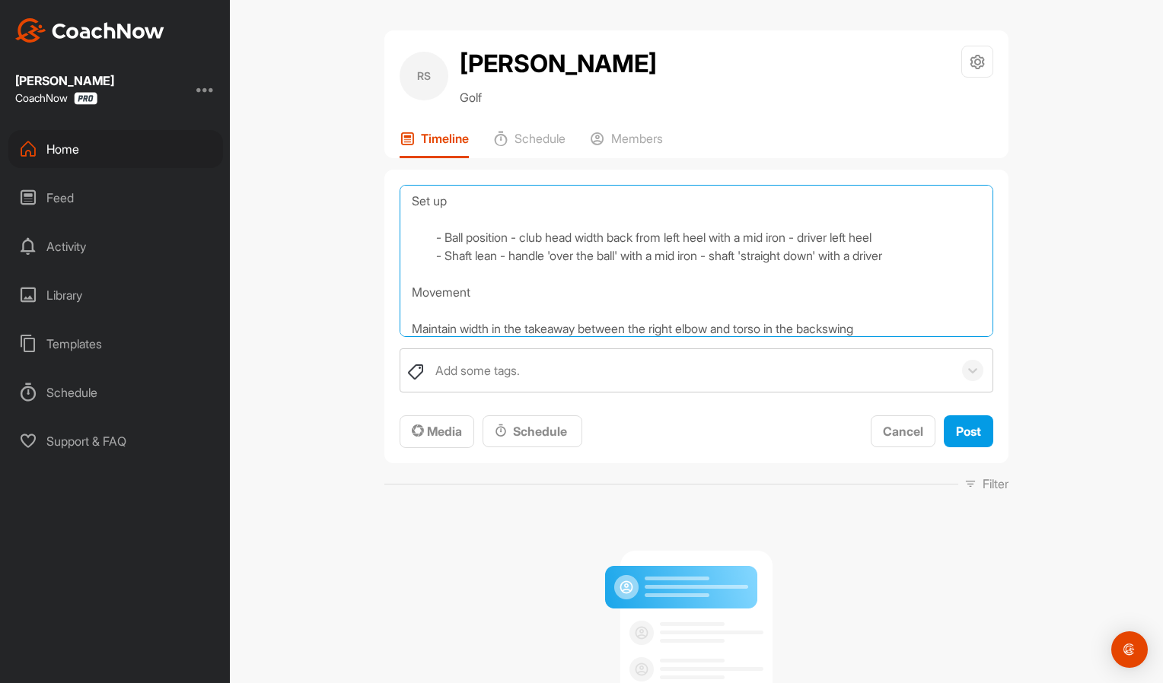
click at [440, 227] on textarea "Lesson notes [DATE] Notes - Holiday to [GEOGRAPHIC_DATA] [DATE] - would like to…" at bounding box center [697, 261] width 594 height 152
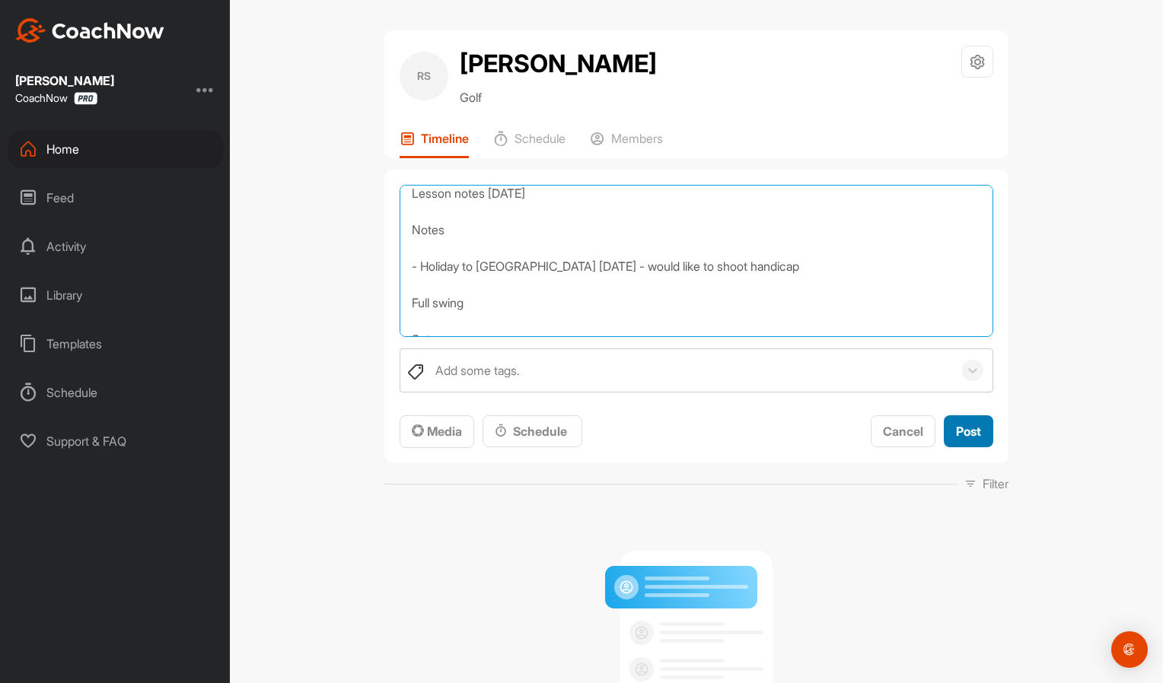
type textarea "Lesson notes [DATE] Notes - Holiday to [GEOGRAPHIC_DATA] [DATE] - would like to…"
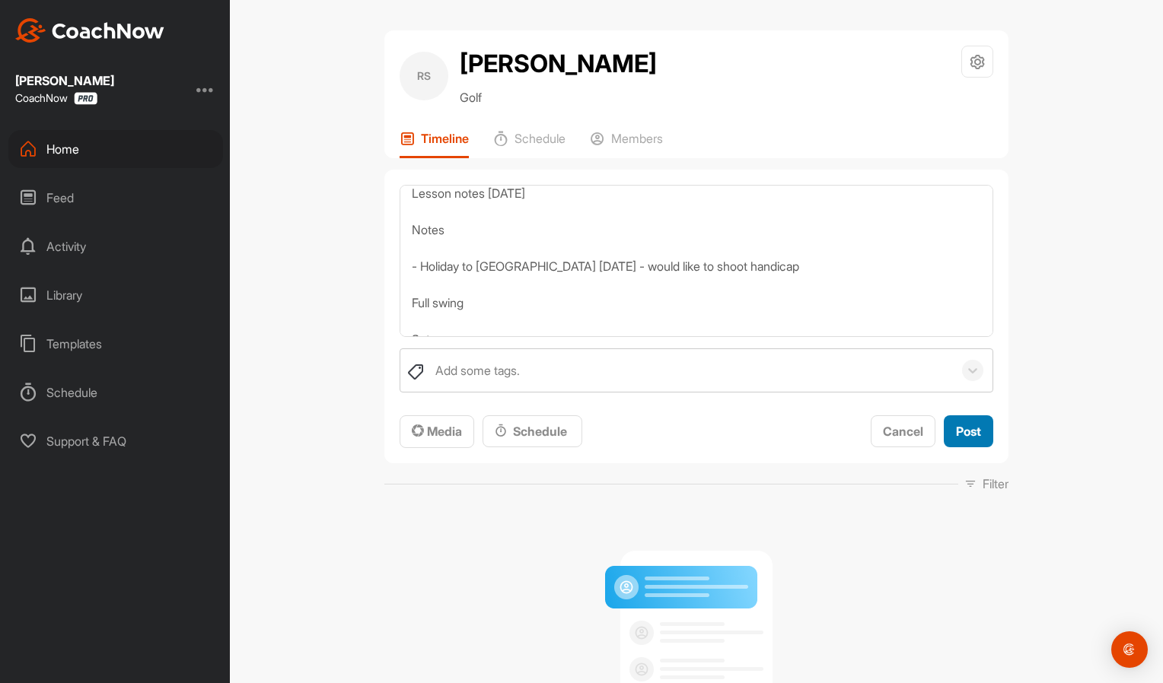
click at [971, 431] on span "Post" at bounding box center [968, 431] width 25 height 15
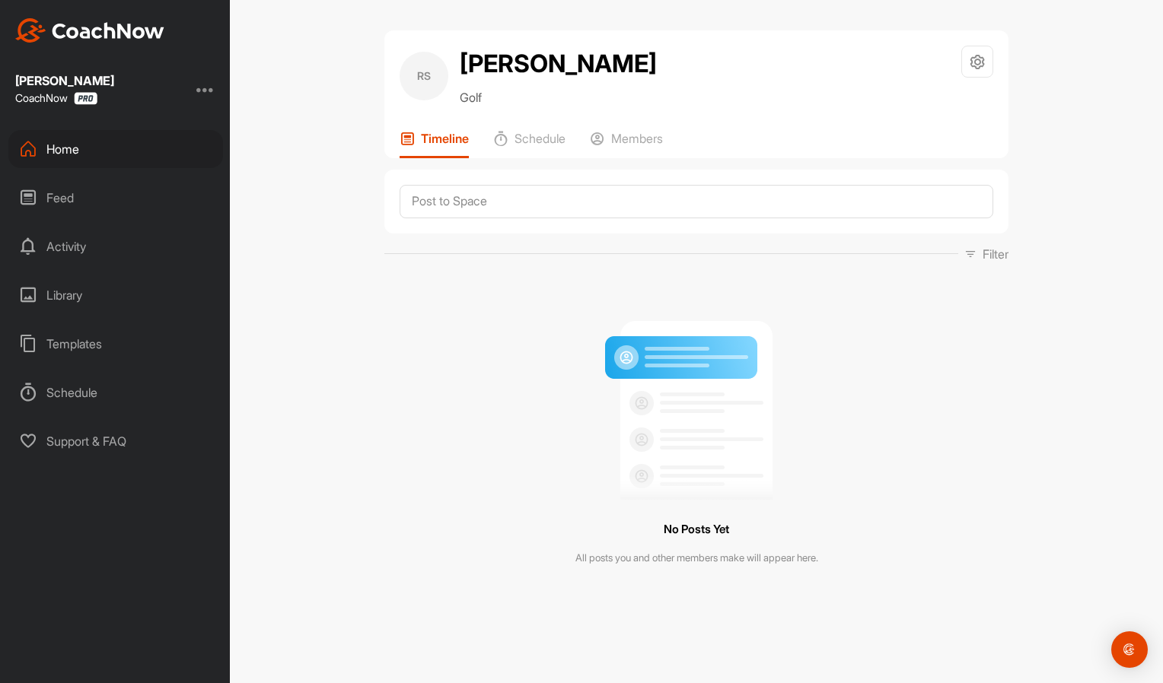
scroll to position [0, 0]
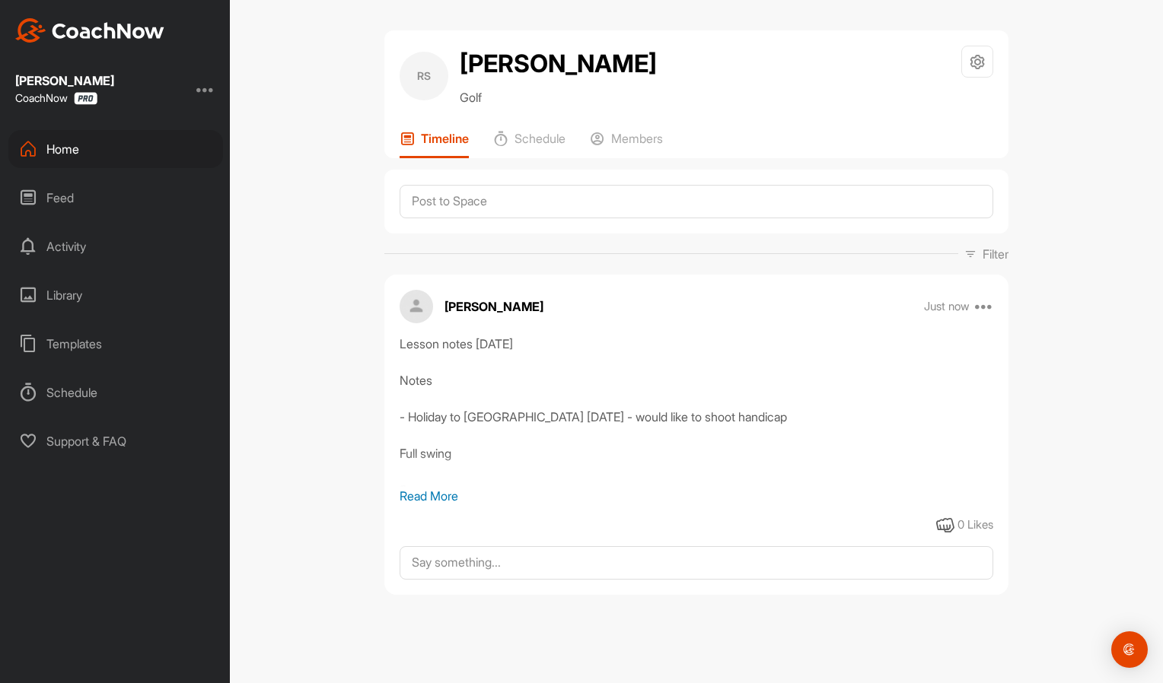
click at [200, 89] on div "[PERSON_NAME] CoachNow" at bounding box center [115, 89] width 230 height 32
click at [206, 90] on div at bounding box center [205, 89] width 18 height 18
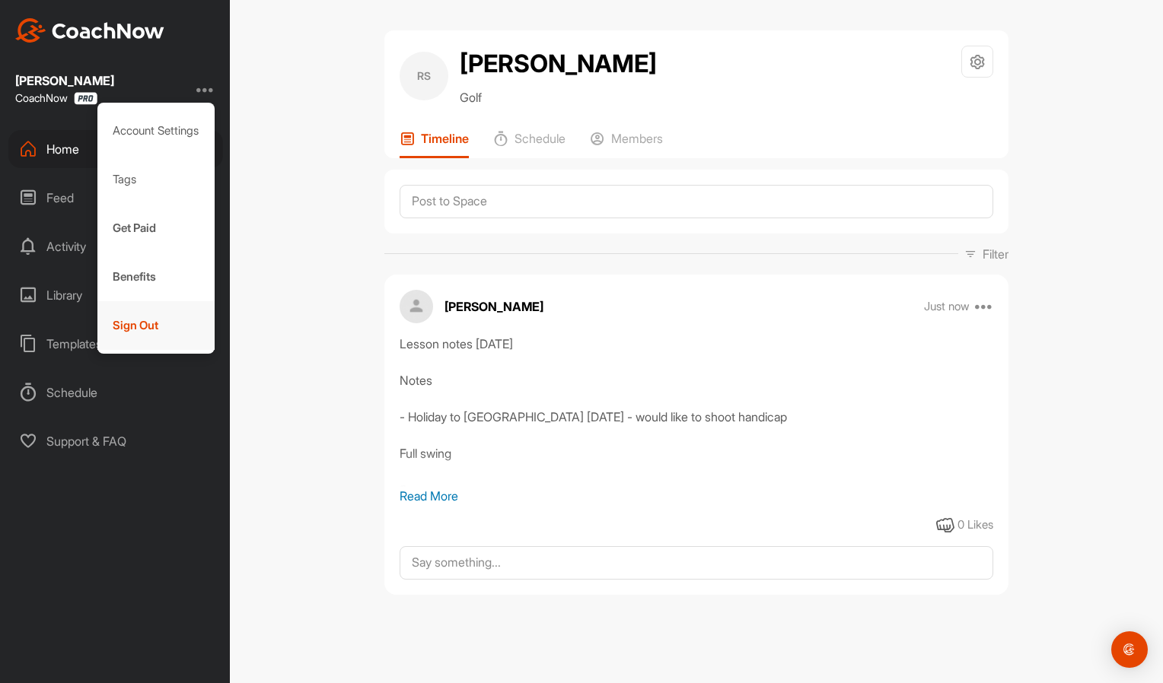
click at [156, 336] on div "Sign Out" at bounding box center [156, 325] width 118 height 49
